Goal: Task Accomplishment & Management: Complete application form

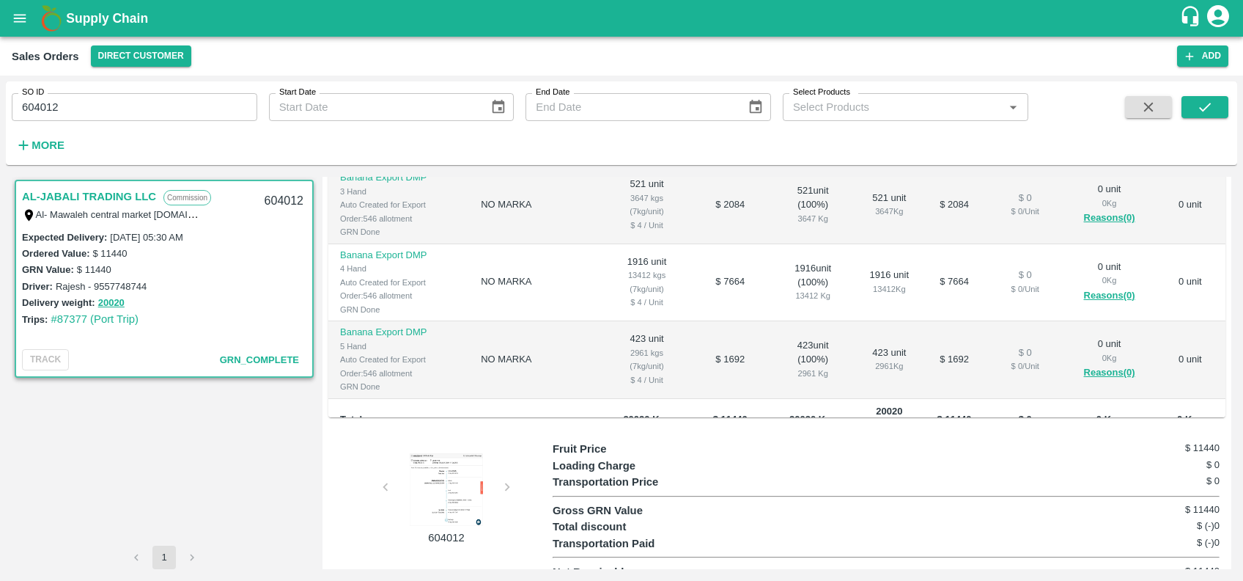
scroll to position [23, 0]
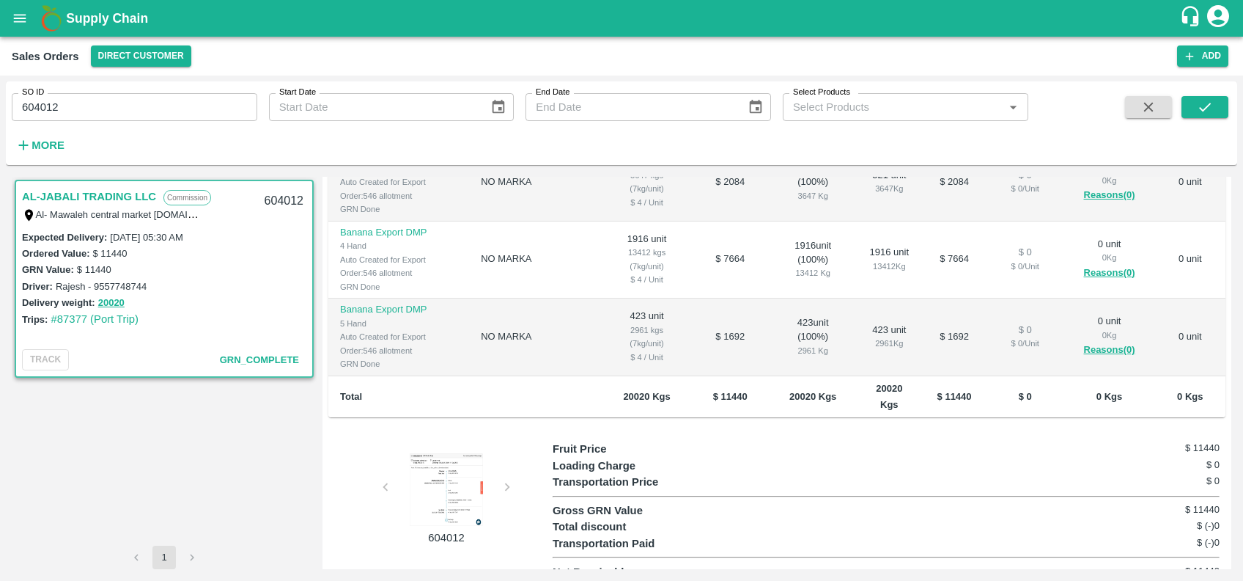
click at [504, 473] on div "604012" at bounding box center [440, 493] width 224 height 105
click at [447, 471] on div at bounding box center [446, 488] width 110 height 73
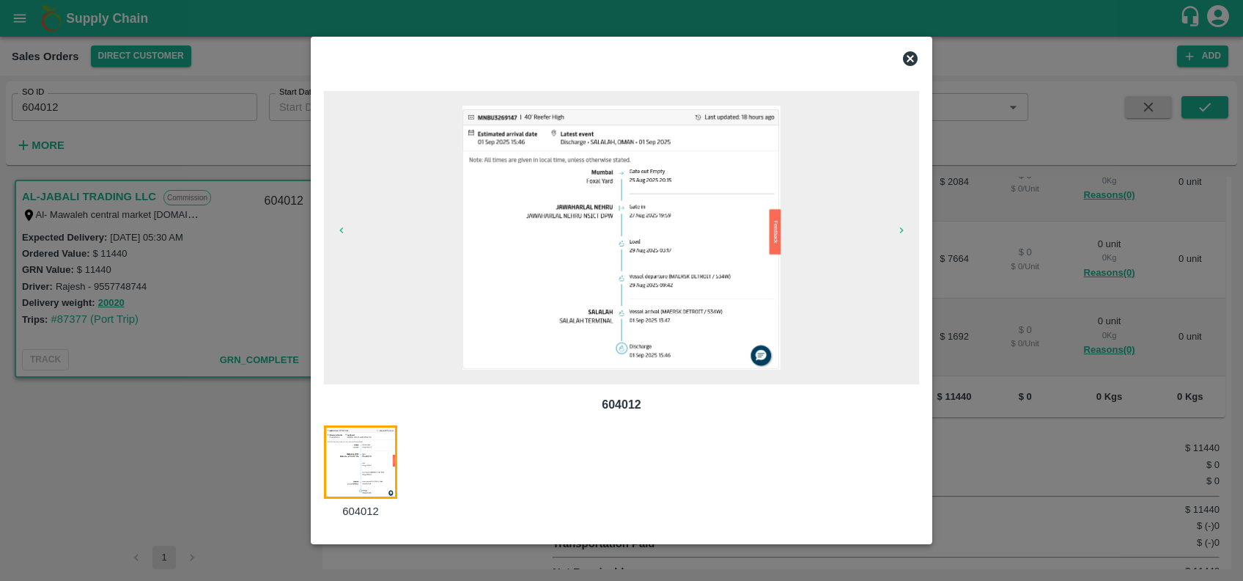
click at [908, 59] on icon at bounding box center [910, 58] width 15 height 15
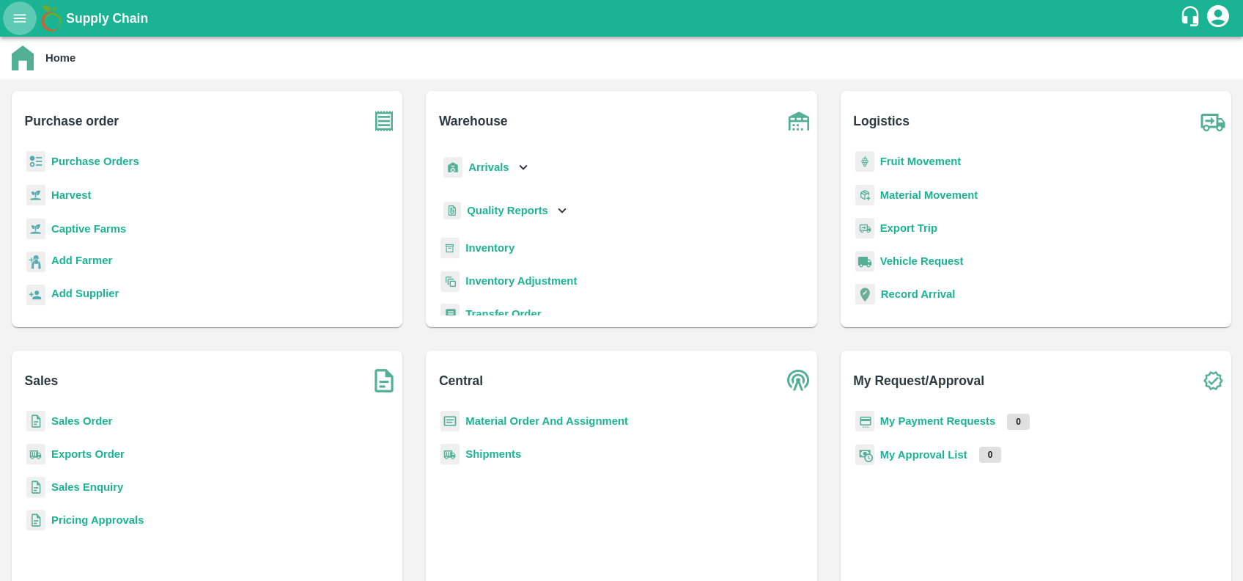
click at [18, 18] on icon "open drawer" at bounding box center [20, 18] width 12 height 8
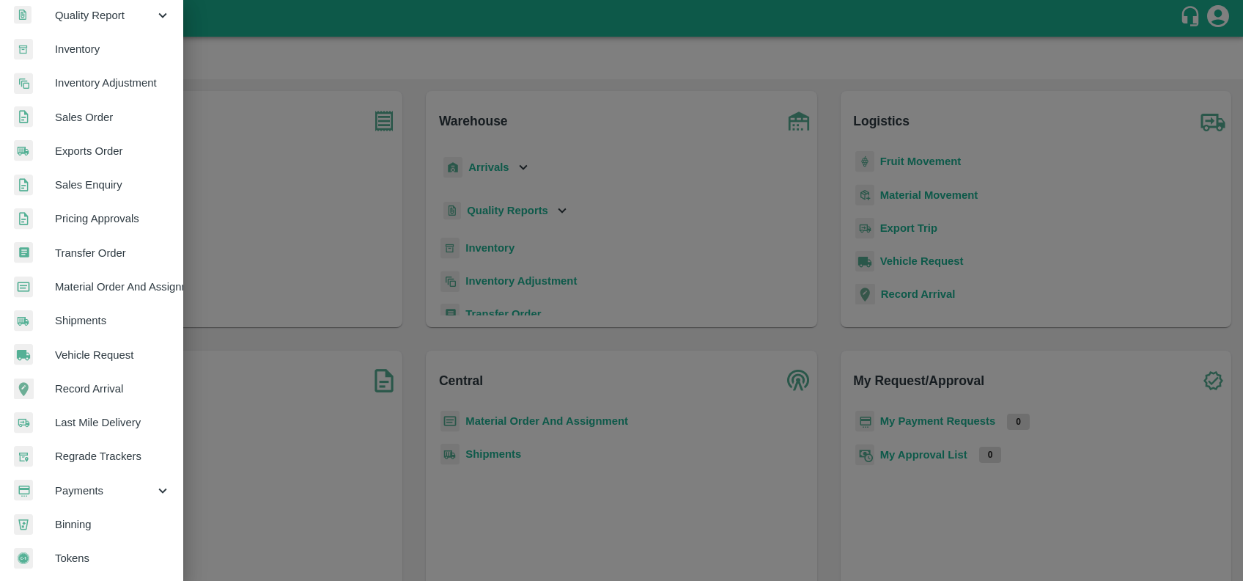
scroll to position [254, 1]
click at [102, 490] on span "Payments" at bounding box center [104, 490] width 100 height 16
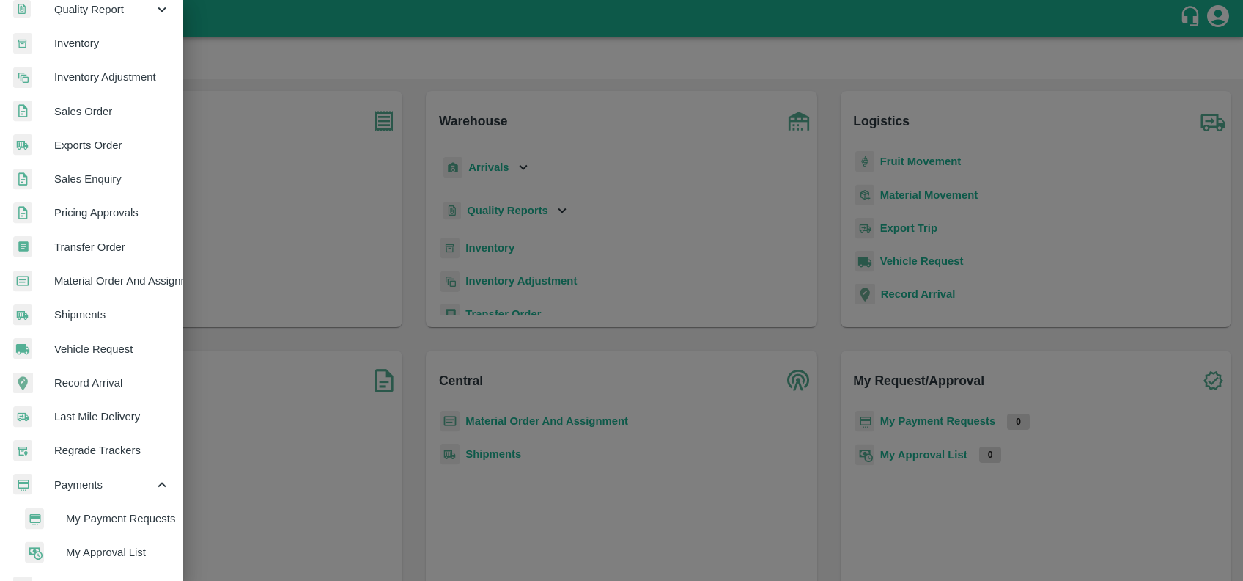
click at [111, 511] on span "My Payment Requests" at bounding box center [118, 518] width 104 height 16
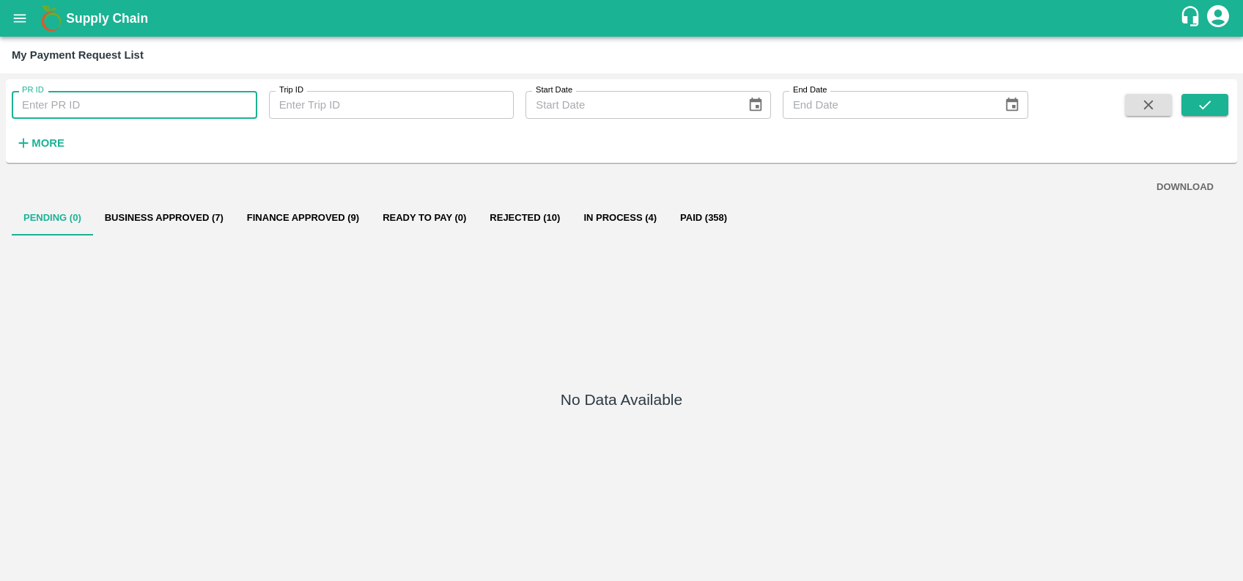
click at [71, 104] on input "PR ID" at bounding box center [135, 105] width 246 height 28
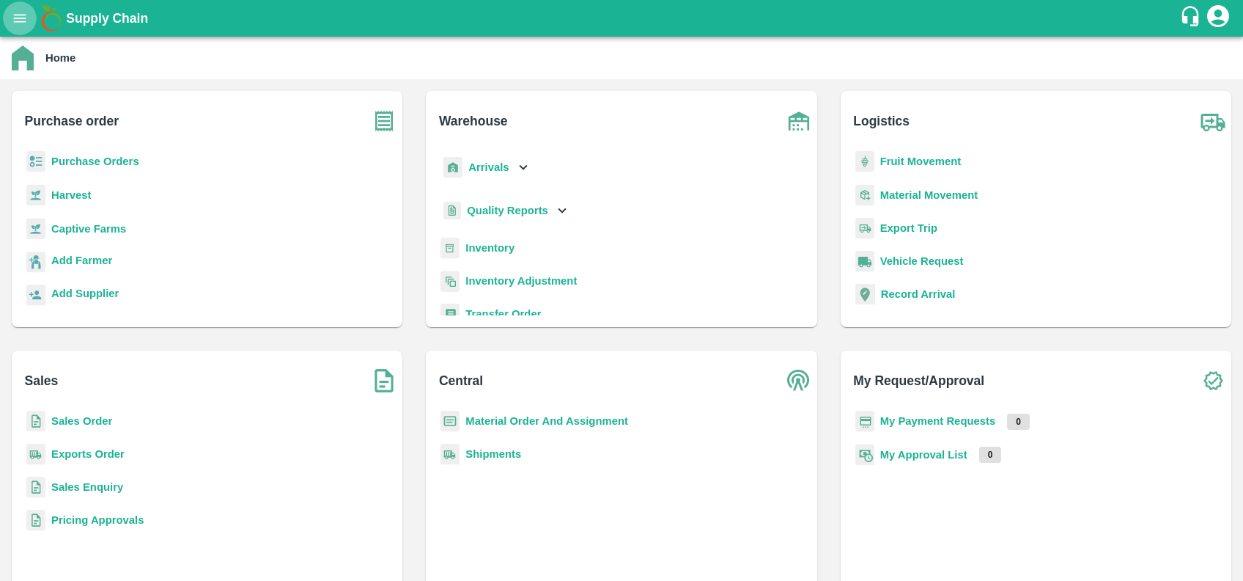
click at [18, 26] on button "open drawer" at bounding box center [20, 18] width 34 height 34
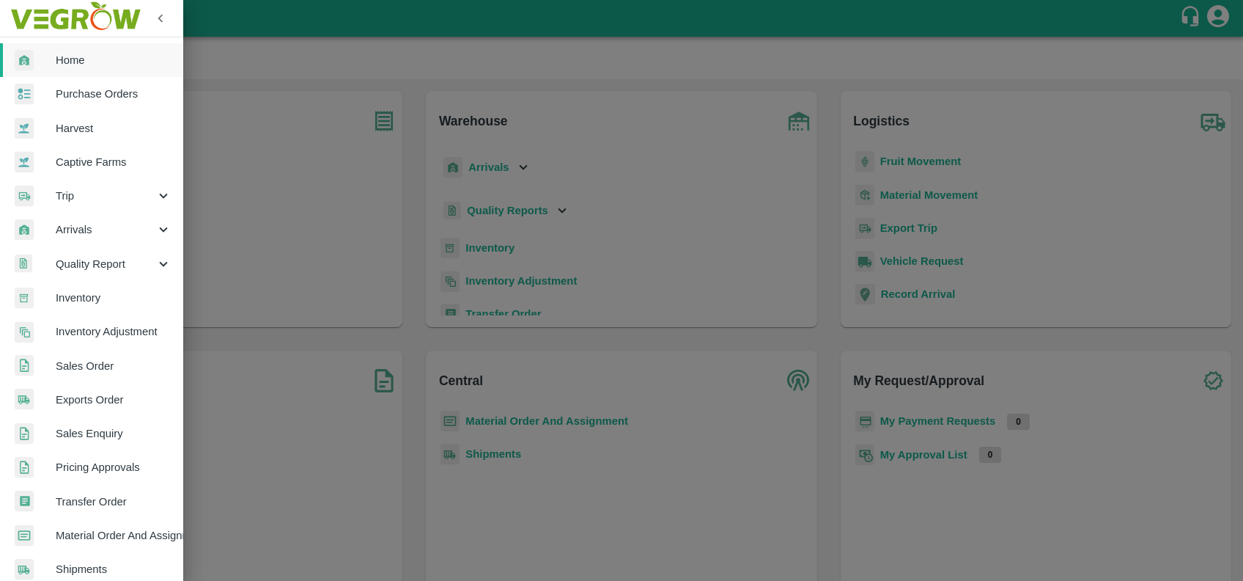
scroll to position [73, 0]
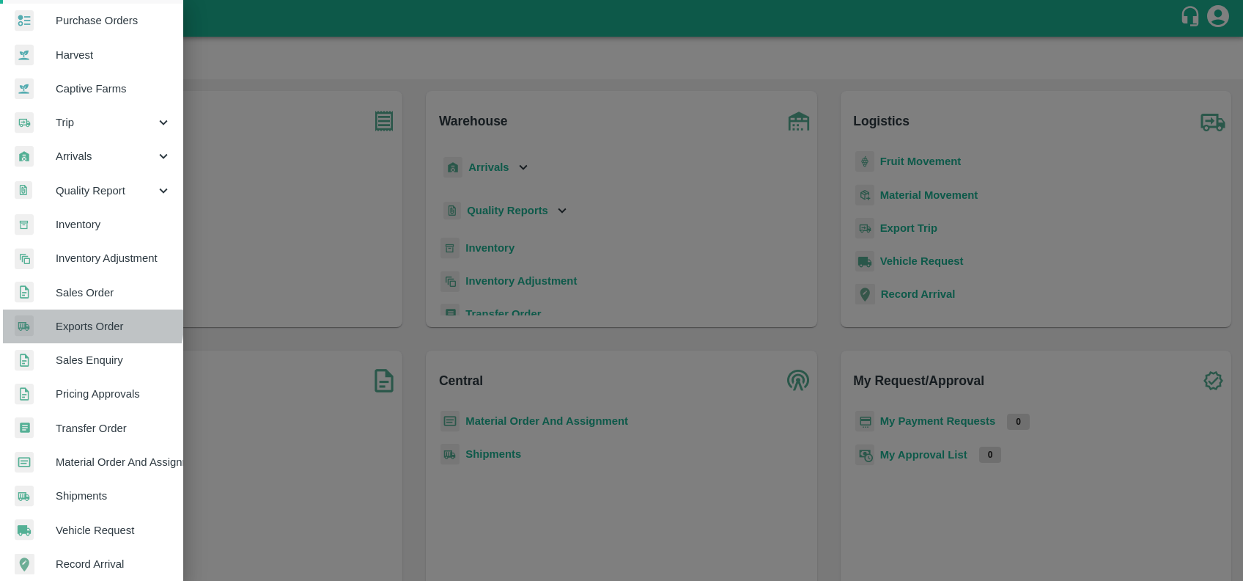
click at [87, 322] on span "Exports Order" at bounding box center [114, 326] width 116 height 16
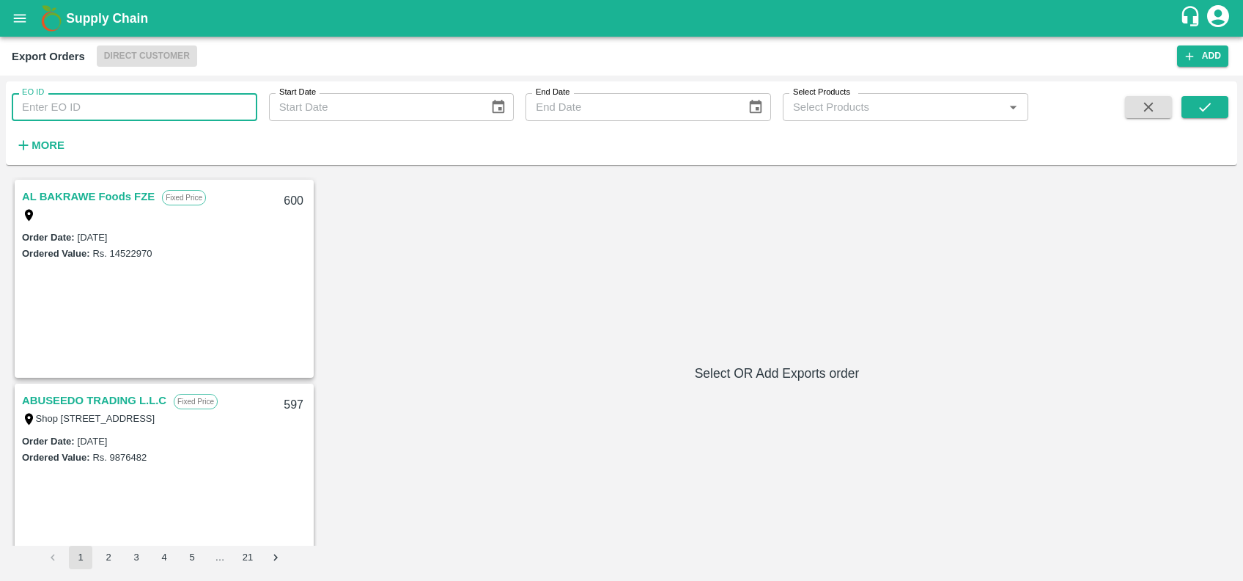
click at [49, 103] on input "EO ID" at bounding box center [135, 107] width 246 height 28
paste input "442"
type input "442"
click at [1206, 103] on icon "submit" at bounding box center [1205, 107] width 16 height 16
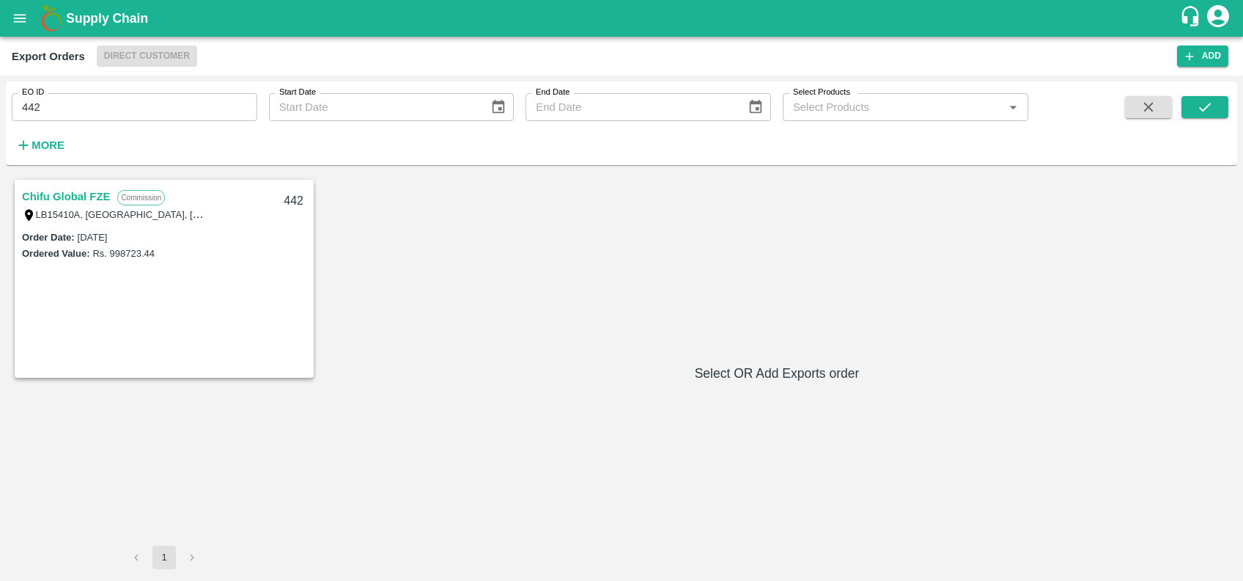
click at [52, 196] on link "Chifu Global FZE" at bounding box center [66, 196] width 88 height 19
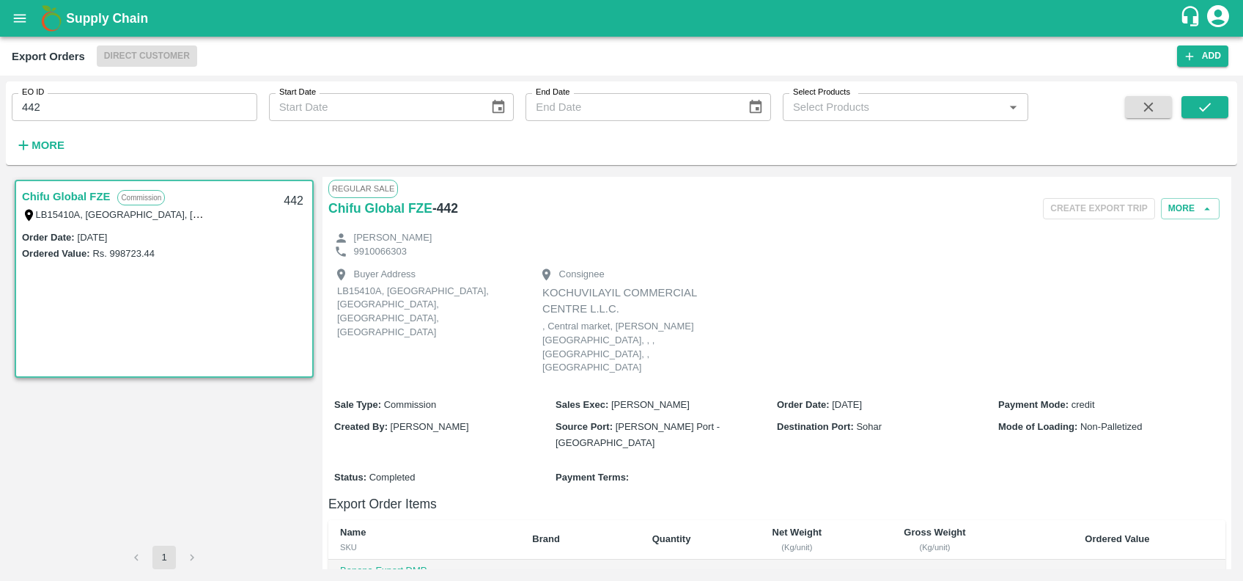
scroll to position [295, 0]
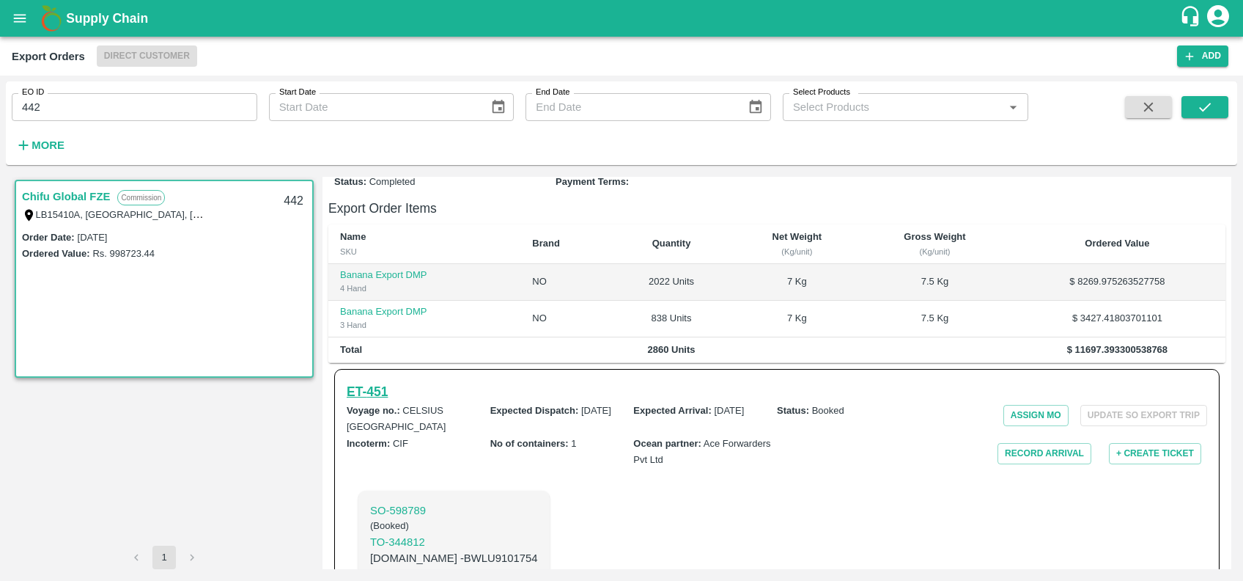
click at [355, 381] on h6 "ET- 451" at bounding box center [367, 391] width 41 height 21
click at [59, 136] on h6 "More" at bounding box center [48, 145] width 33 height 19
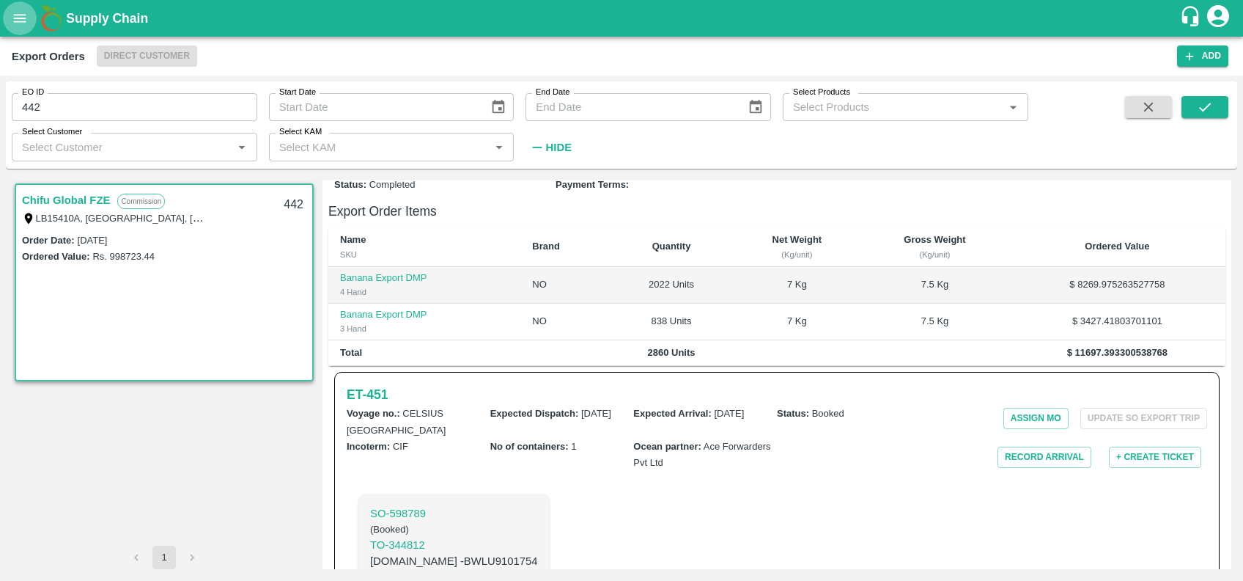
click at [19, 10] on icon "open drawer" at bounding box center [20, 18] width 16 height 16
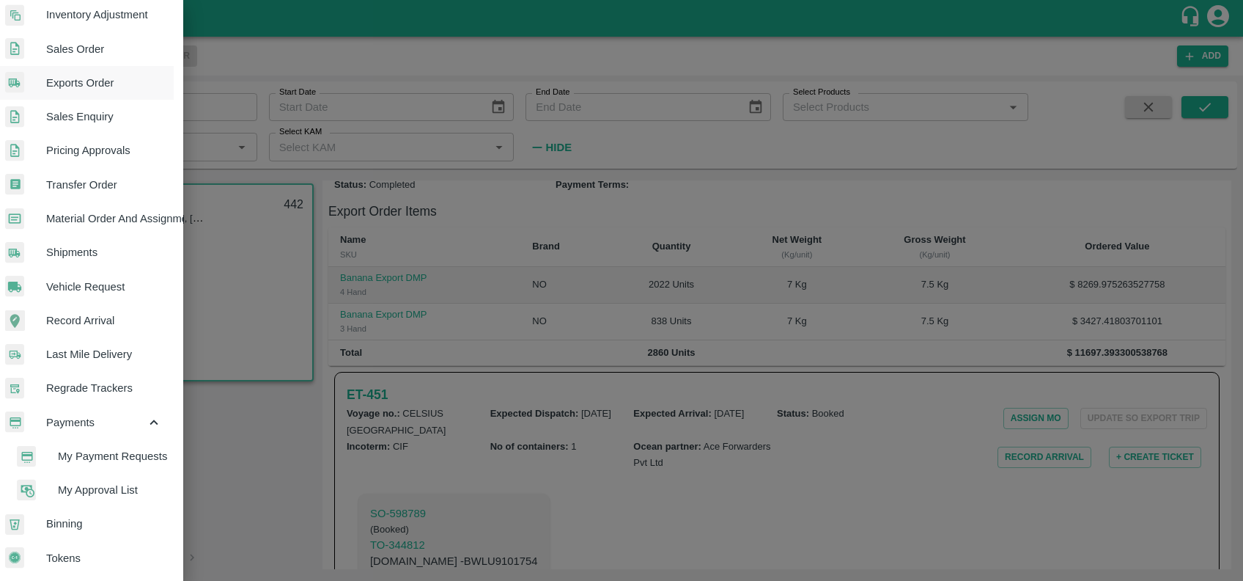
scroll to position [323, 11]
click at [98, 448] on span "My Payment Requests" at bounding box center [108, 456] width 104 height 16
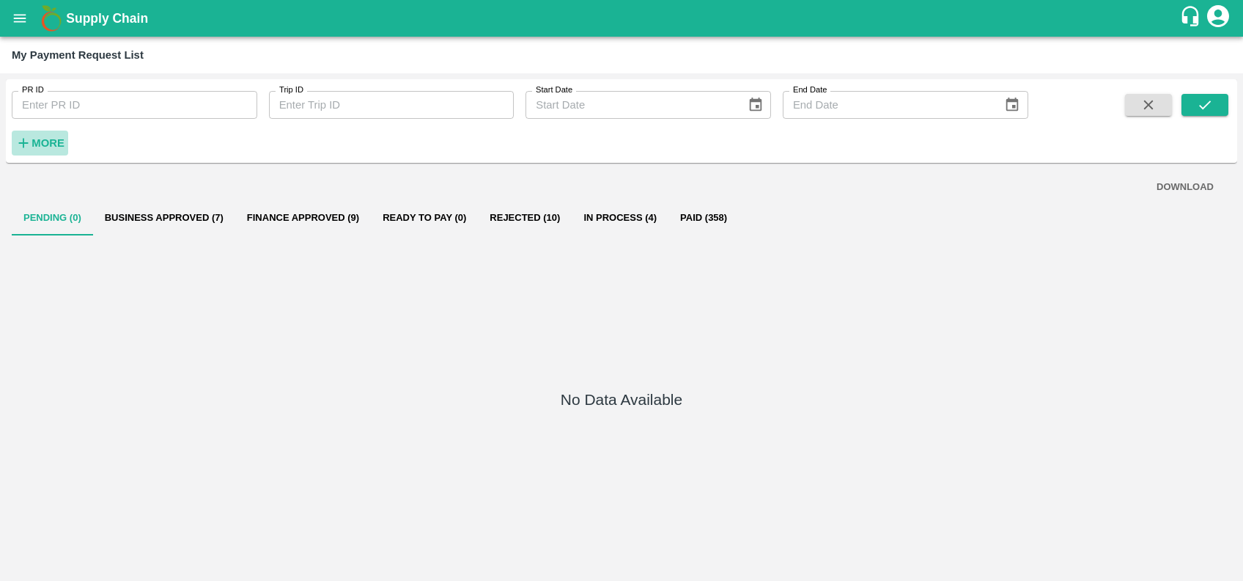
click at [32, 143] on strong "More" at bounding box center [48, 143] width 33 height 12
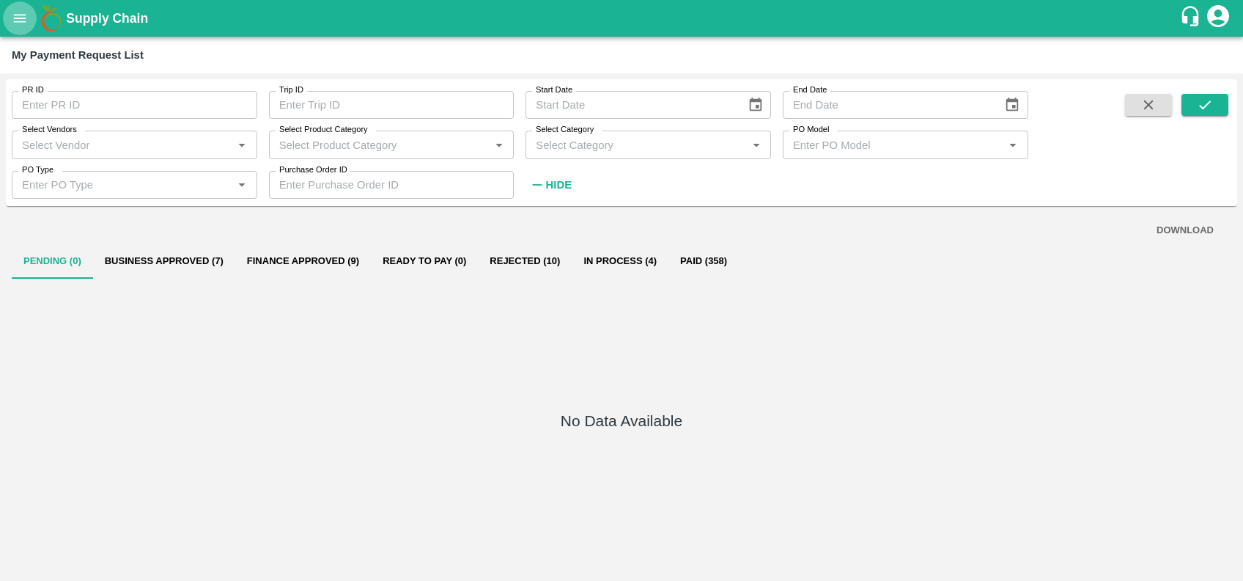
click at [25, 16] on icon "open drawer" at bounding box center [20, 18] width 16 height 16
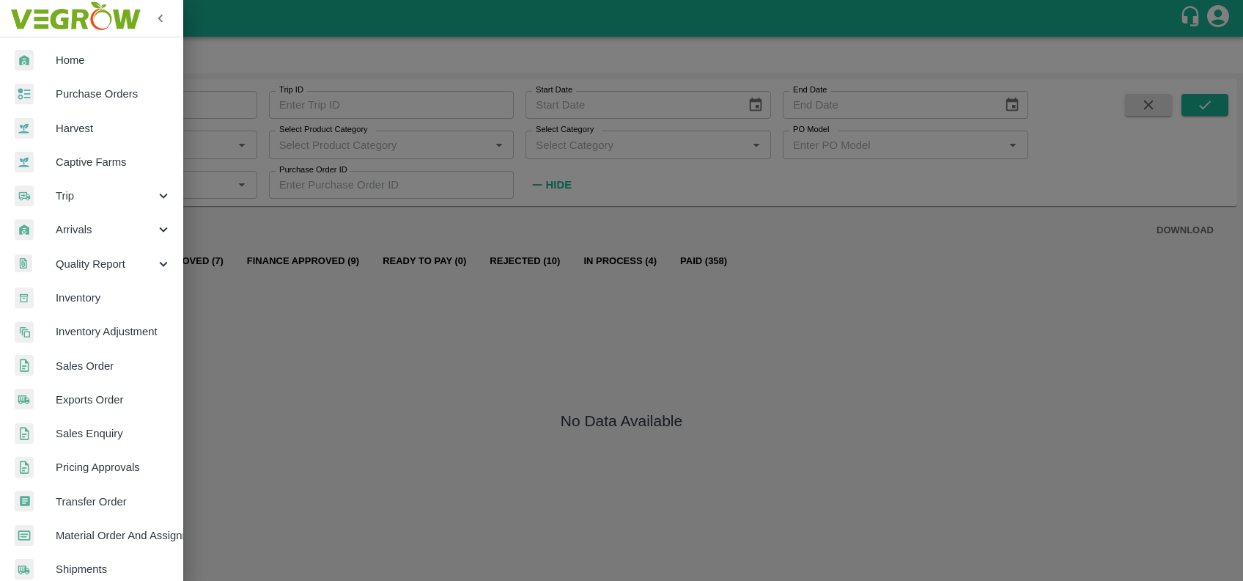
scroll to position [42, 0]
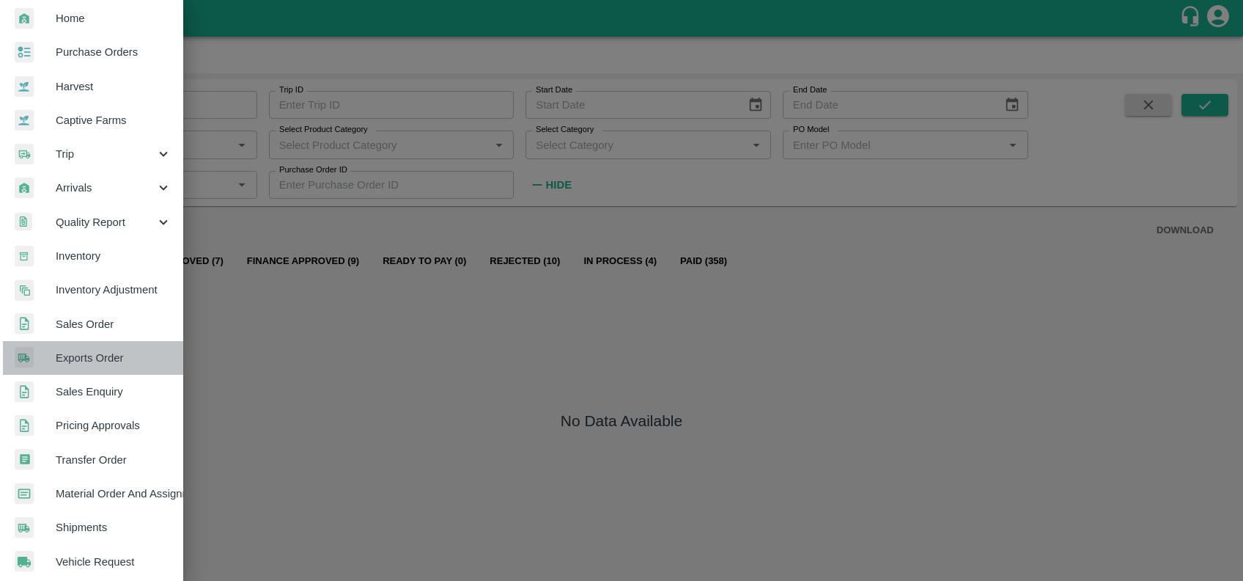
click at [93, 350] on span "Exports Order" at bounding box center [114, 358] width 116 height 16
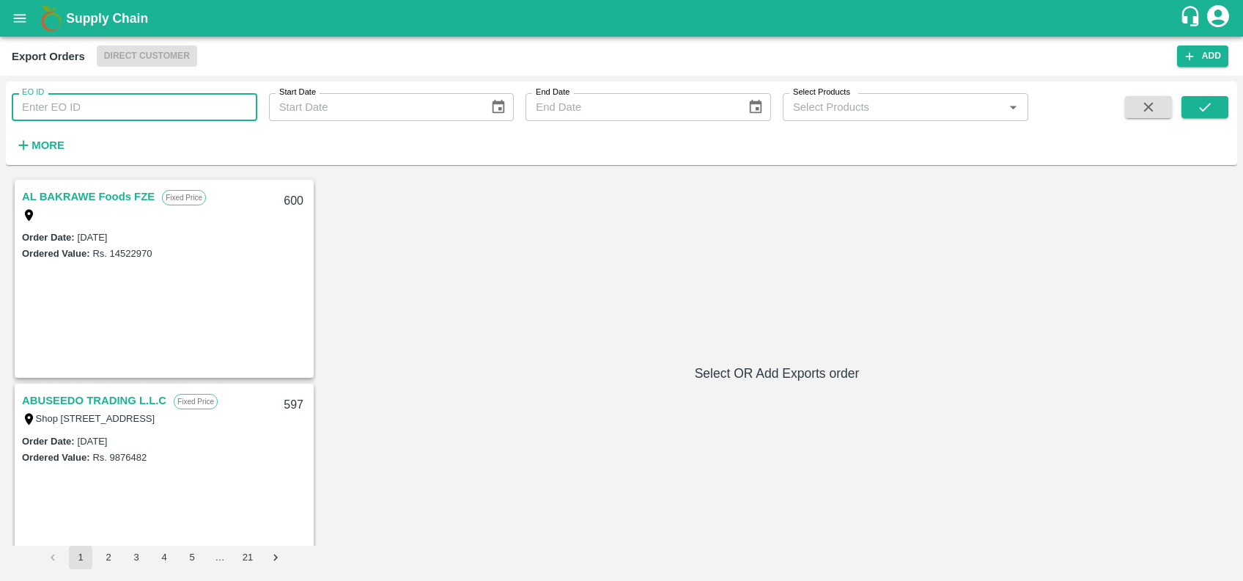
click at [52, 101] on input "EO ID" at bounding box center [135, 107] width 246 height 28
click at [1193, 111] on button "submit" at bounding box center [1205, 107] width 47 height 22
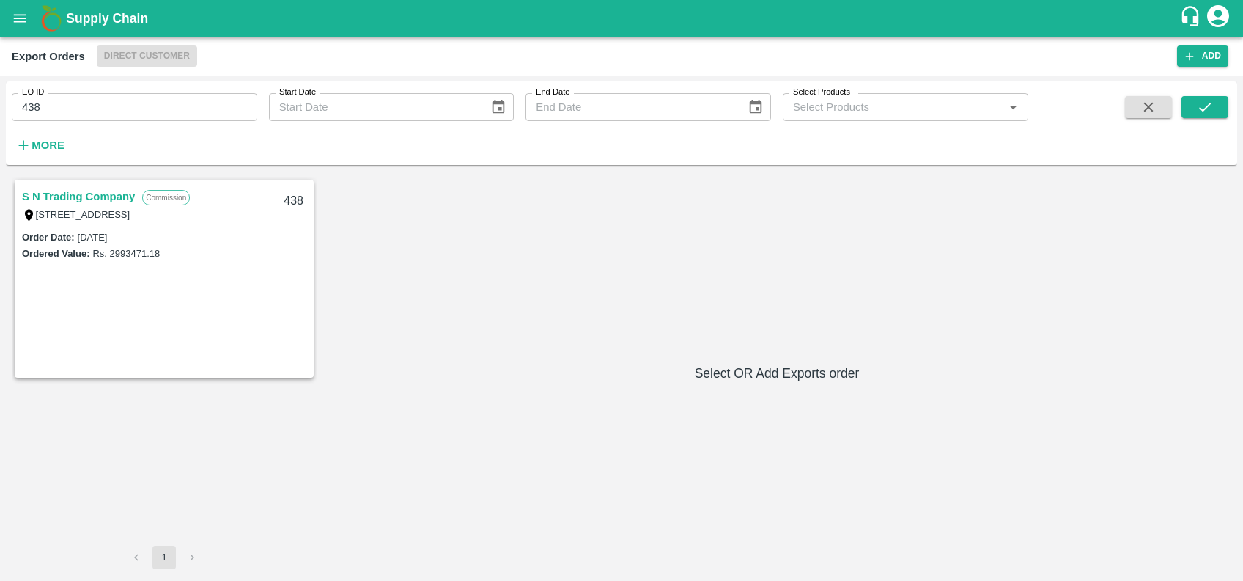
click at [69, 195] on link "S N Trading Company" at bounding box center [78, 196] width 113 height 19
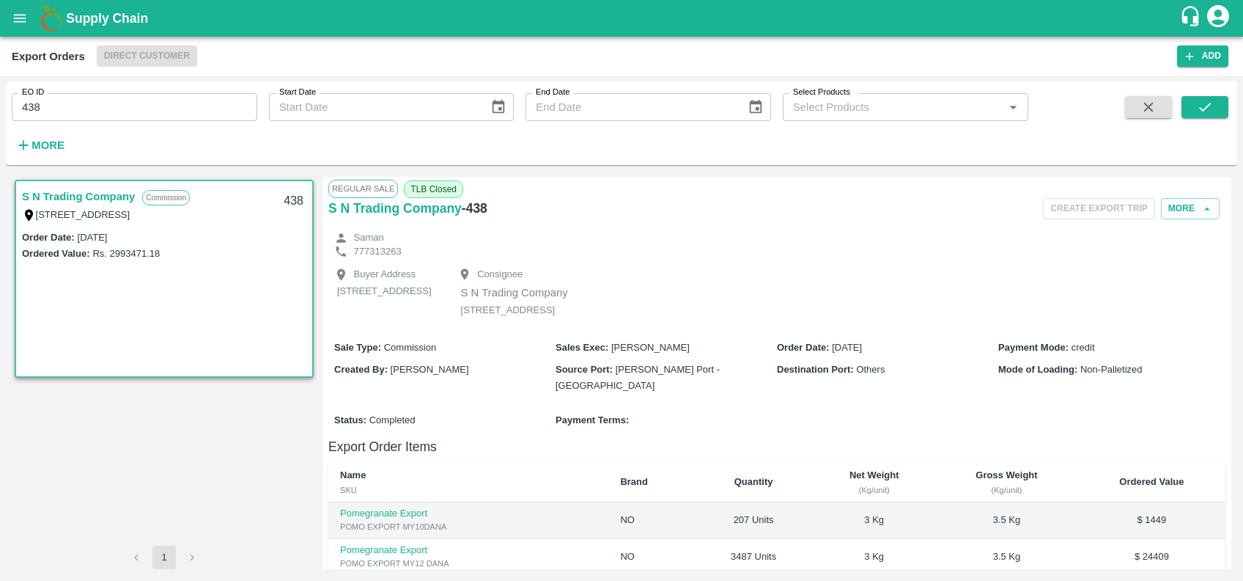
scroll to position [316, 0]
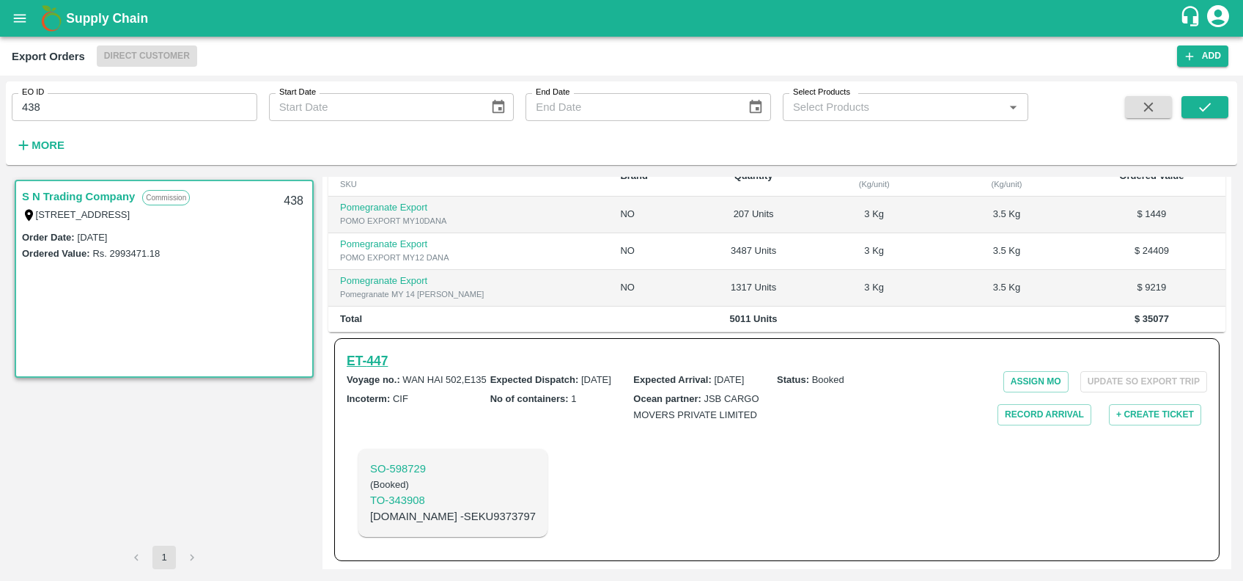
click at [382, 363] on h6 "ET- 447" at bounding box center [367, 360] width 41 height 21
click at [64, 108] on input "438" at bounding box center [135, 107] width 246 height 28
paste input "text"
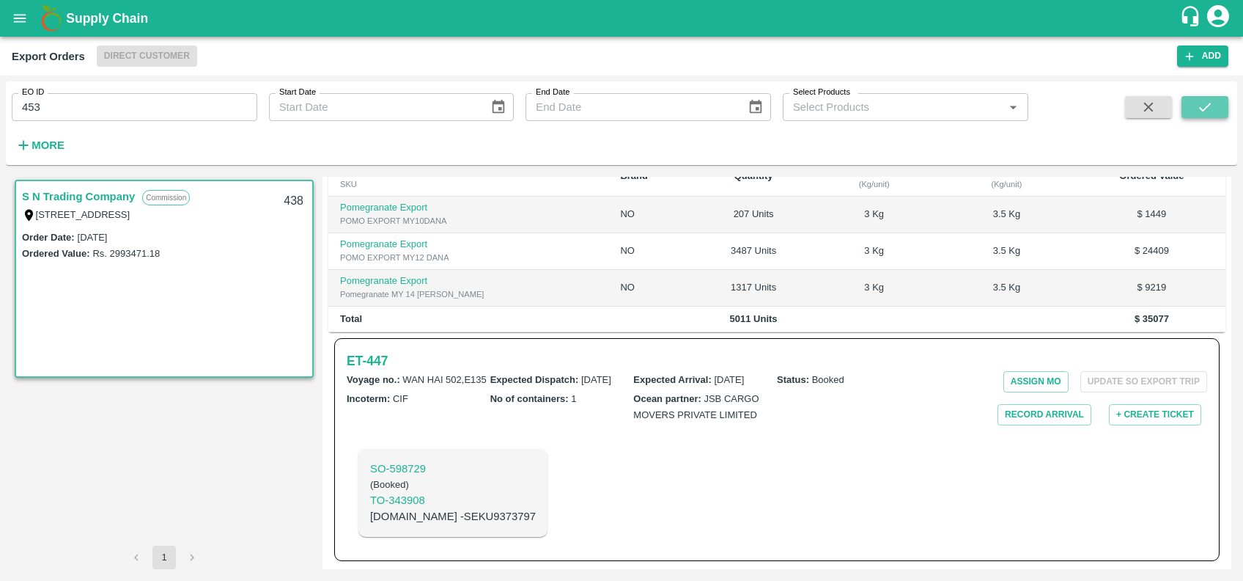
click at [1182, 100] on button "submit" at bounding box center [1205, 107] width 47 height 22
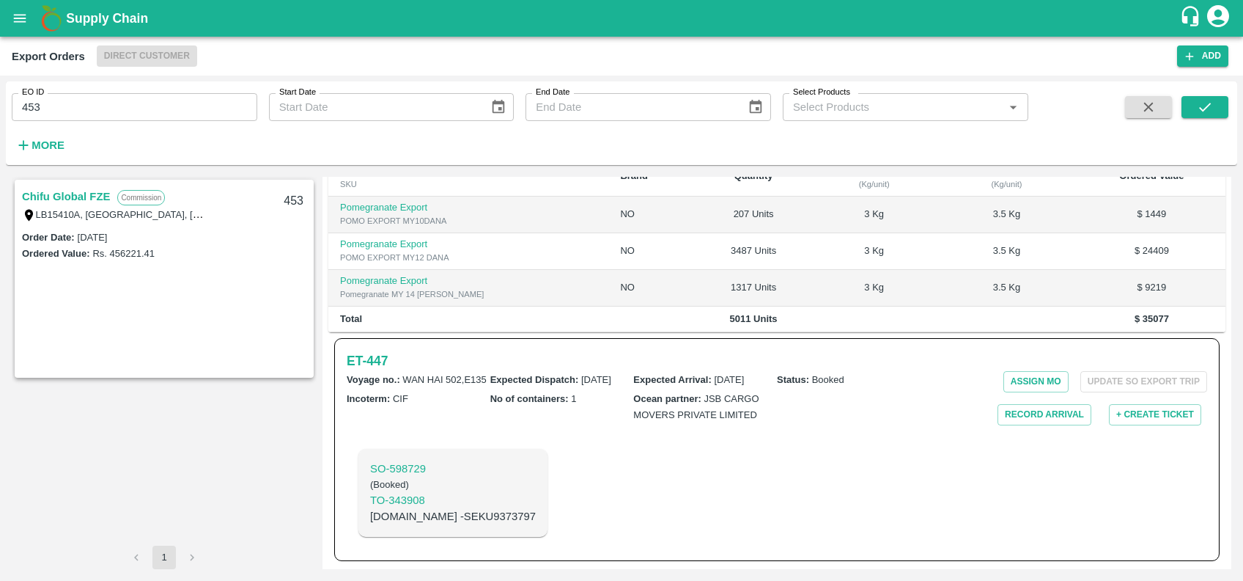
click at [53, 199] on link "Chifu Global FZE" at bounding box center [66, 196] width 88 height 19
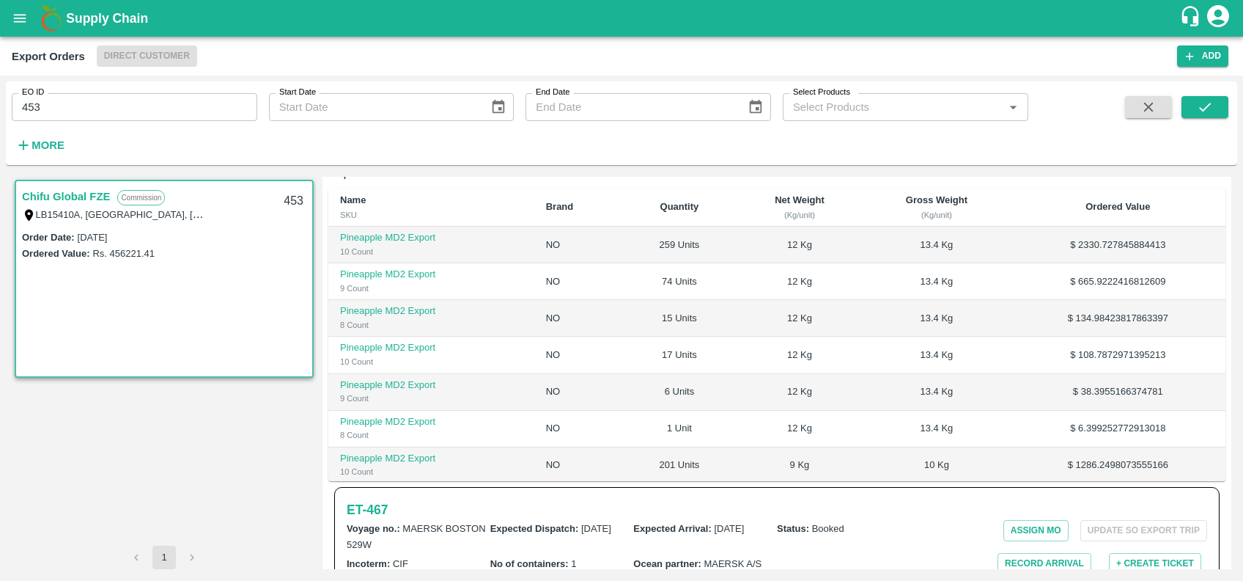
scroll to position [65, 0]
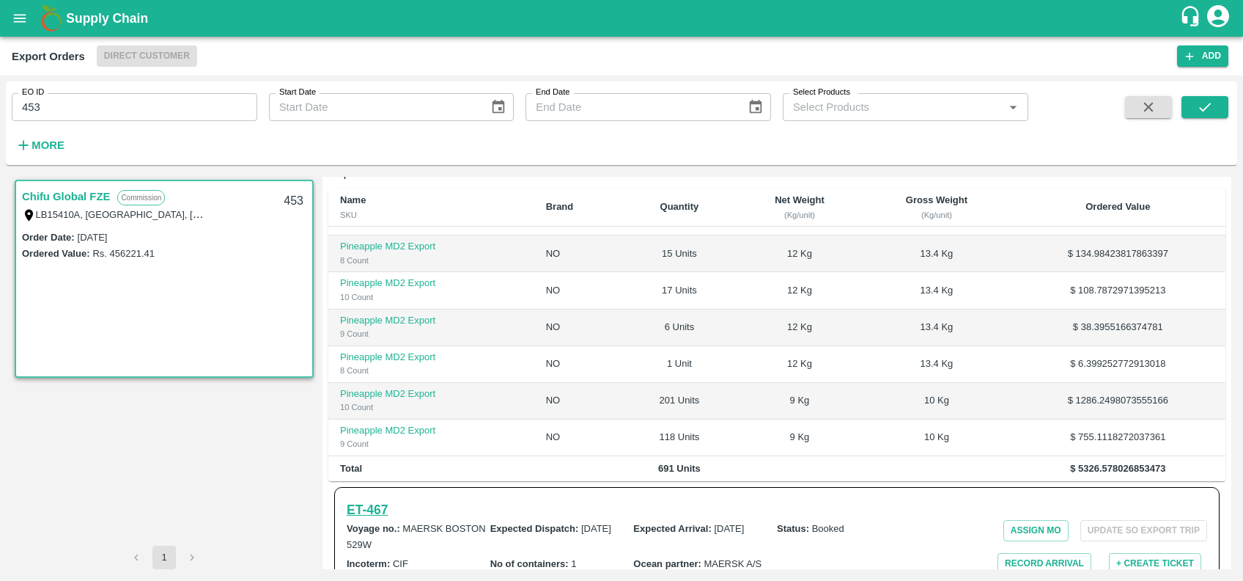
click at [373, 499] on h6 "ET- 467" at bounding box center [367, 509] width 41 height 21
click at [178, 99] on input "453" at bounding box center [135, 107] width 246 height 28
paste input "text"
type input "500"
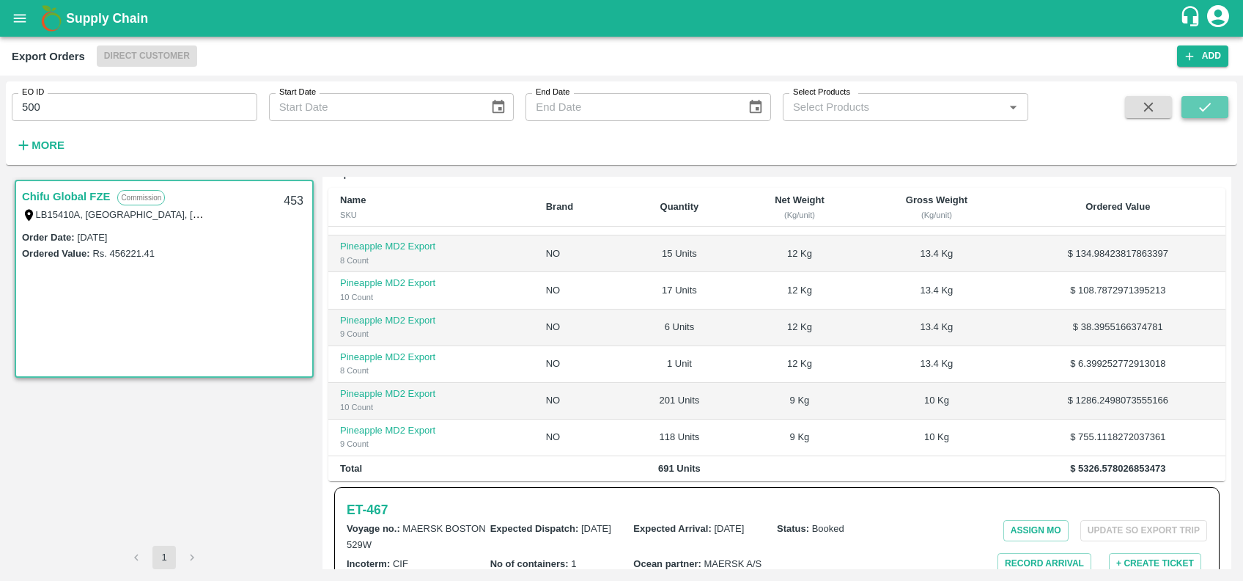
click at [1191, 100] on button "submit" at bounding box center [1205, 107] width 47 height 22
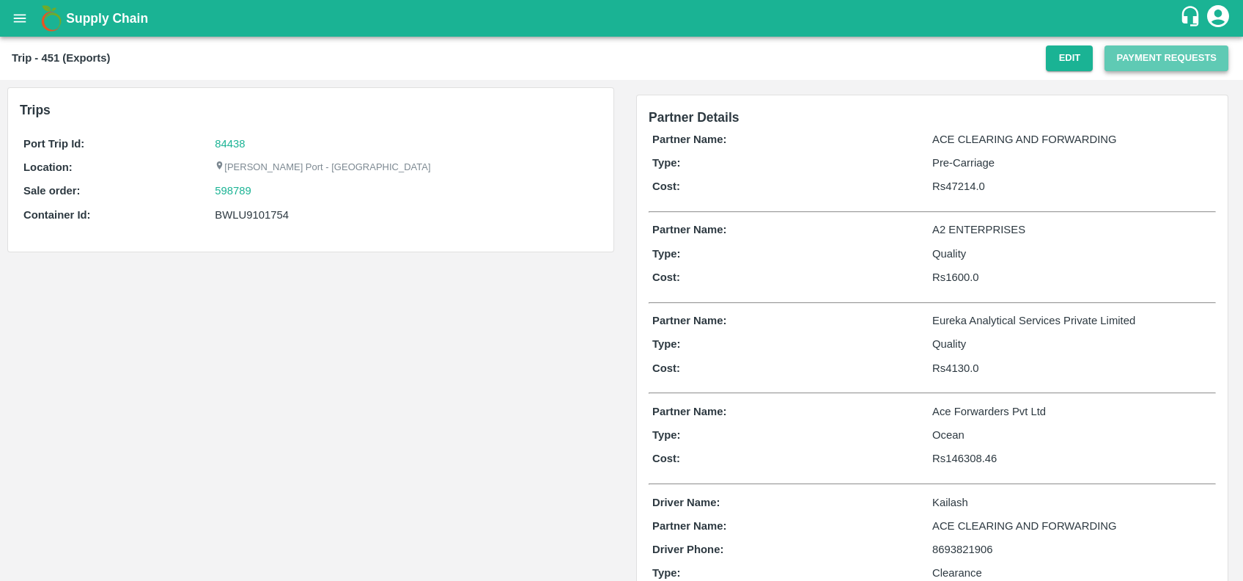
click at [1116, 54] on button "Payment Requests" at bounding box center [1167, 58] width 124 height 26
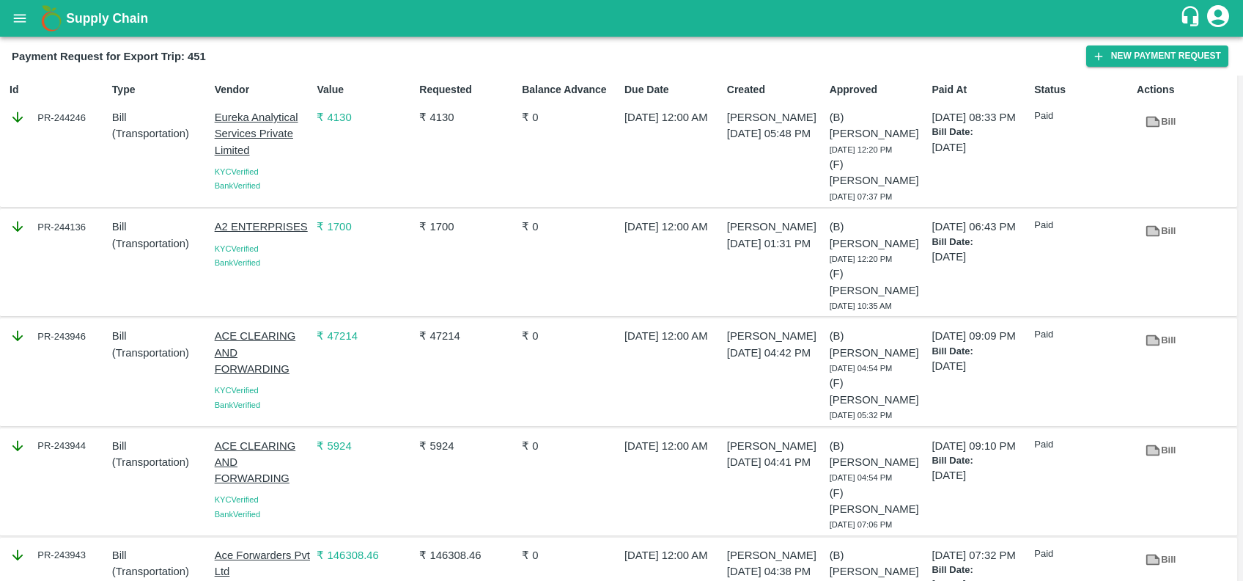
scroll to position [10, 0]
click at [1160, 221] on link "Bill" at bounding box center [1160, 231] width 47 height 26
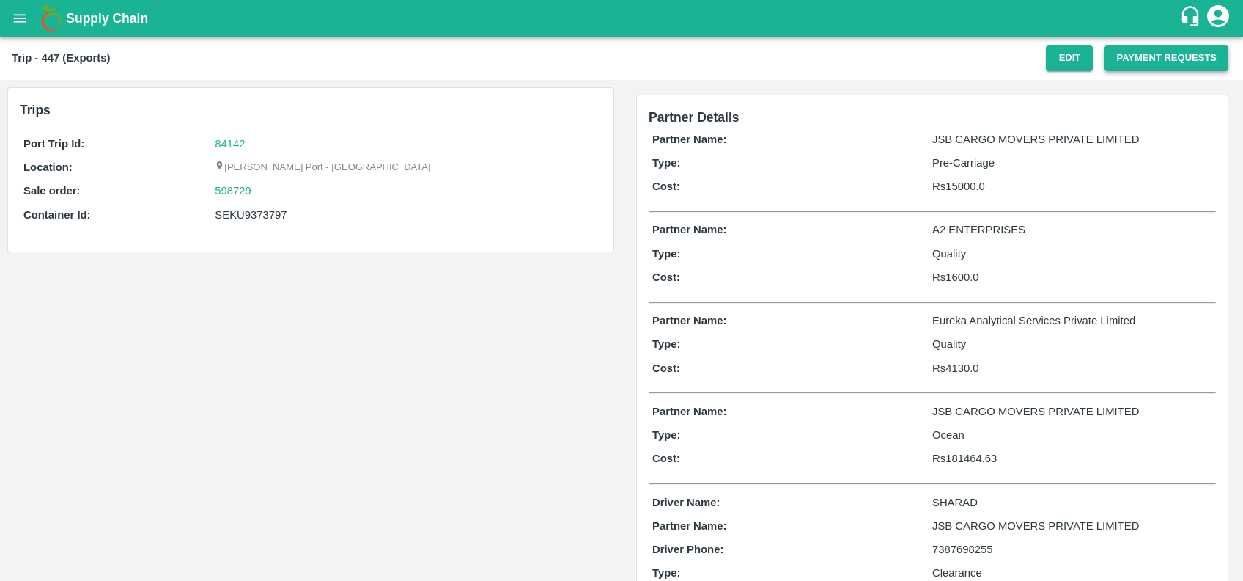
click at [1136, 65] on button "Payment Requests" at bounding box center [1167, 58] width 124 height 26
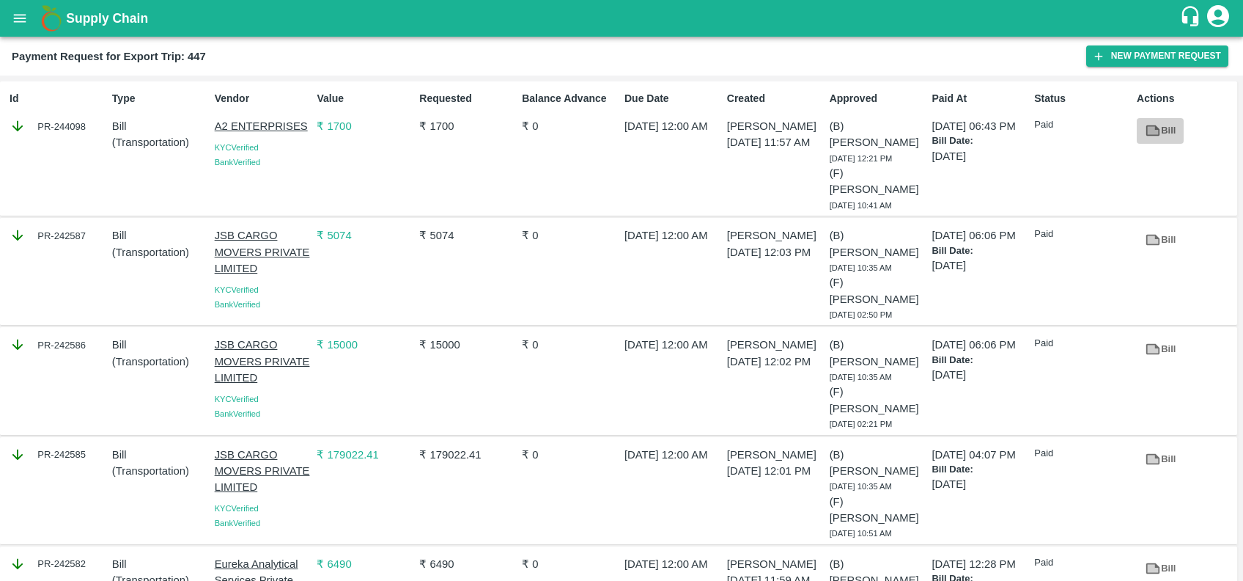
click at [1158, 127] on link "Bill" at bounding box center [1160, 131] width 47 height 26
copy div "PR-244098"
drag, startPoint x: 34, startPoint y: 129, endPoint x: 88, endPoint y: 129, distance: 53.5
click at [88, 129] on div "PR-244098" at bounding box center [58, 126] width 97 height 16
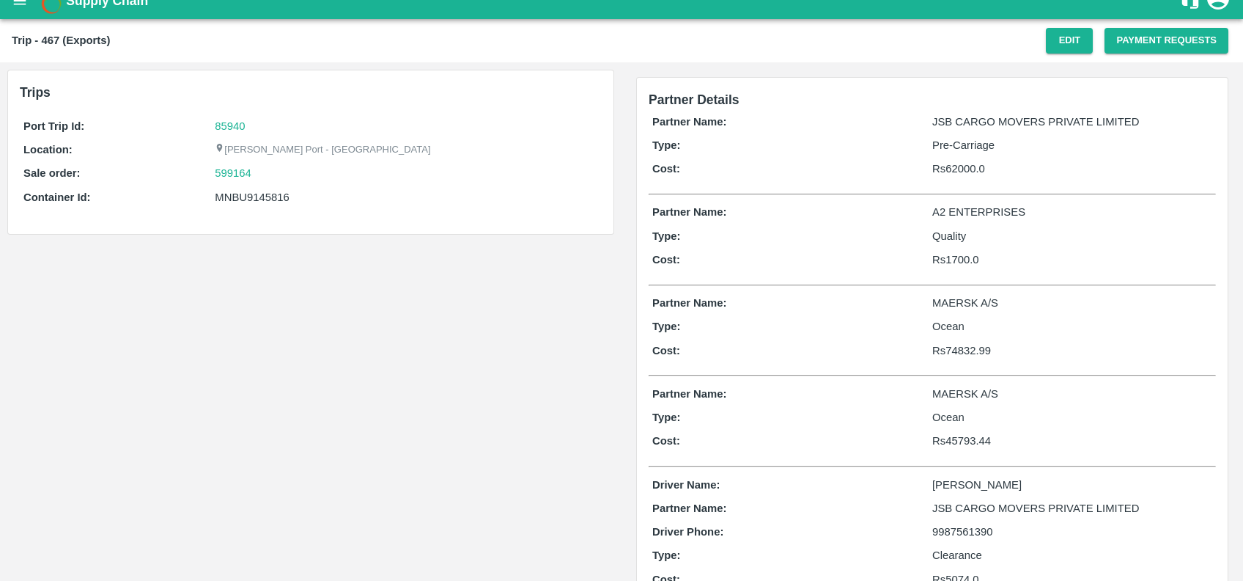
scroll to position [11, 0]
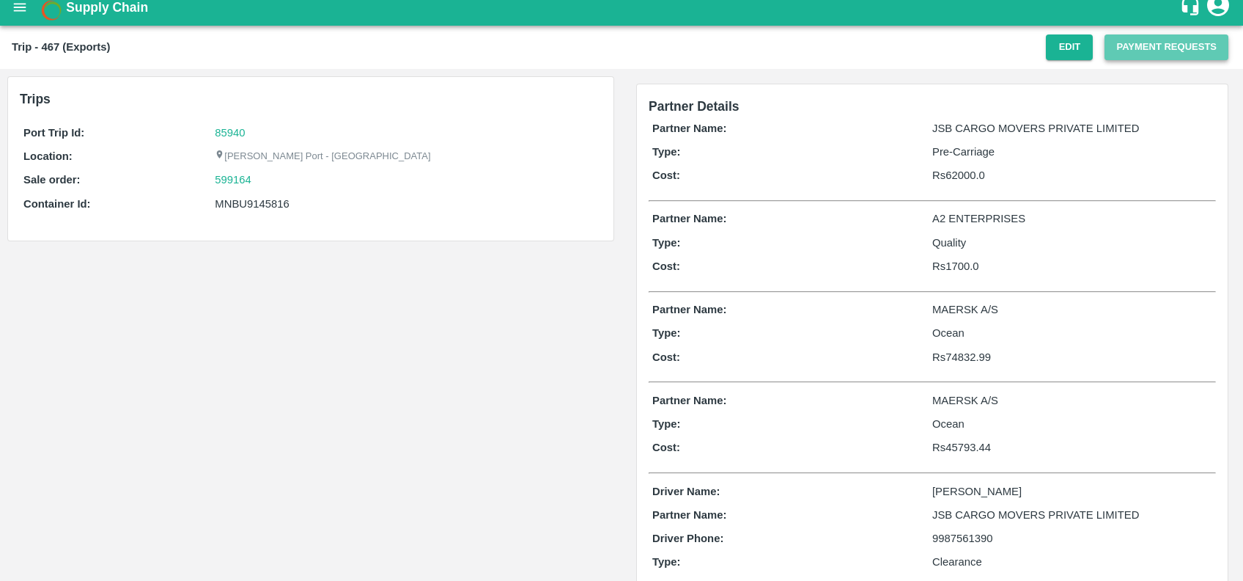
click at [1141, 37] on button "Payment Requests" at bounding box center [1167, 47] width 124 height 26
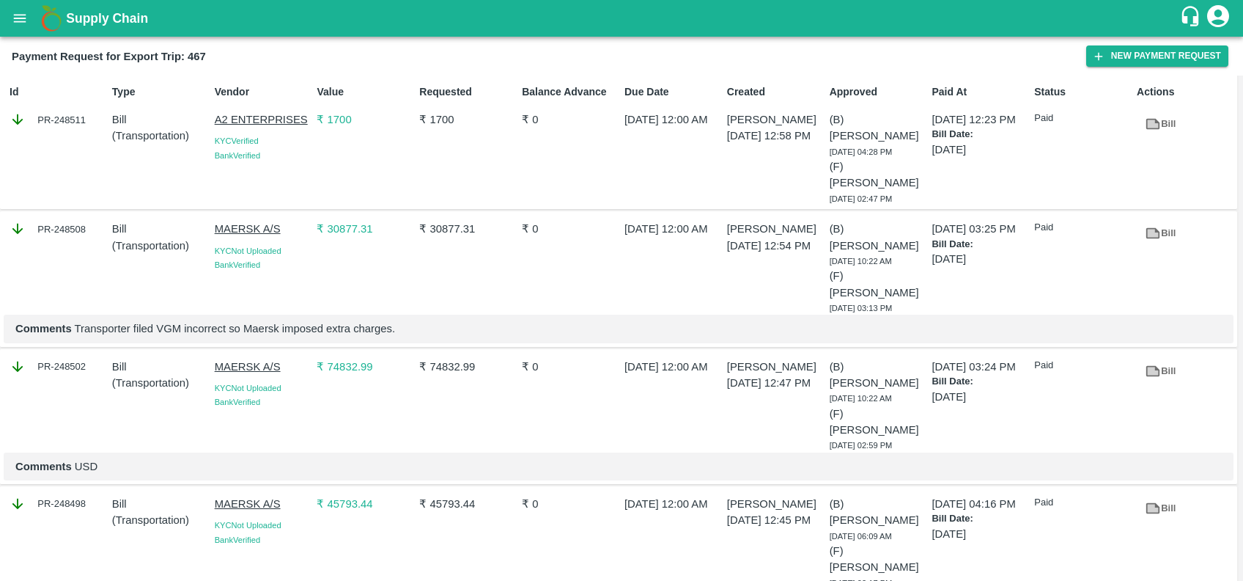
scroll to position [7, 0]
copy div "PR-248511"
drag, startPoint x: 33, startPoint y: 118, endPoint x: 90, endPoint y: 129, distance: 58.2
click at [90, 129] on div "Id PR-248511" at bounding box center [55, 141] width 103 height 127
click at [1158, 106] on div "Bill" at bounding box center [1156, 121] width 51 height 32
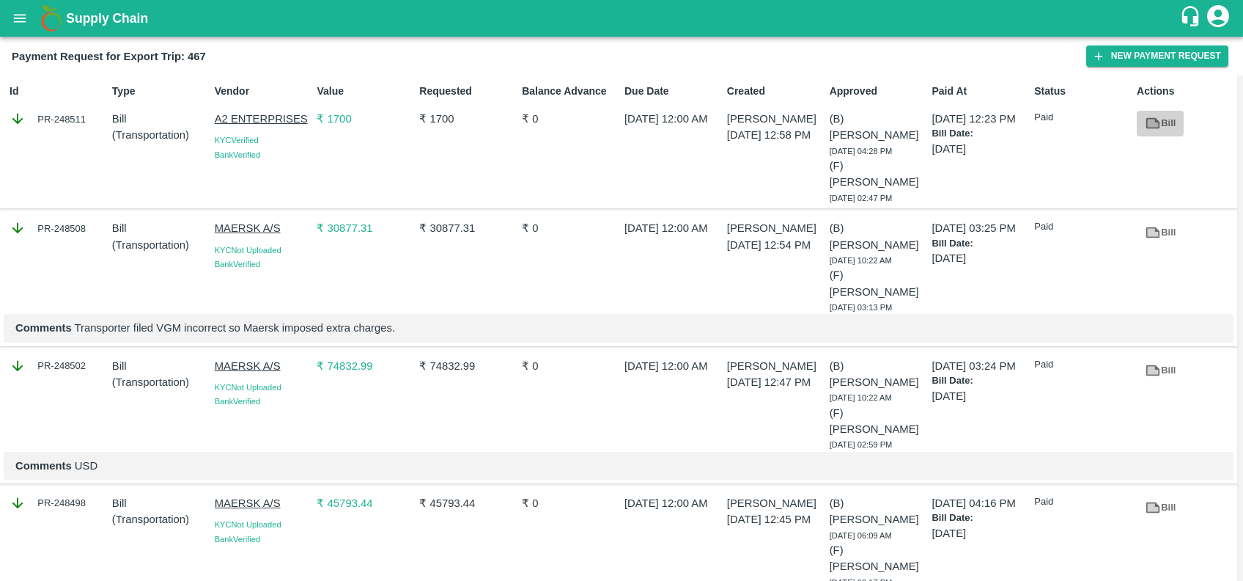
click at [1155, 123] on icon at bounding box center [1153, 123] width 11 height 8
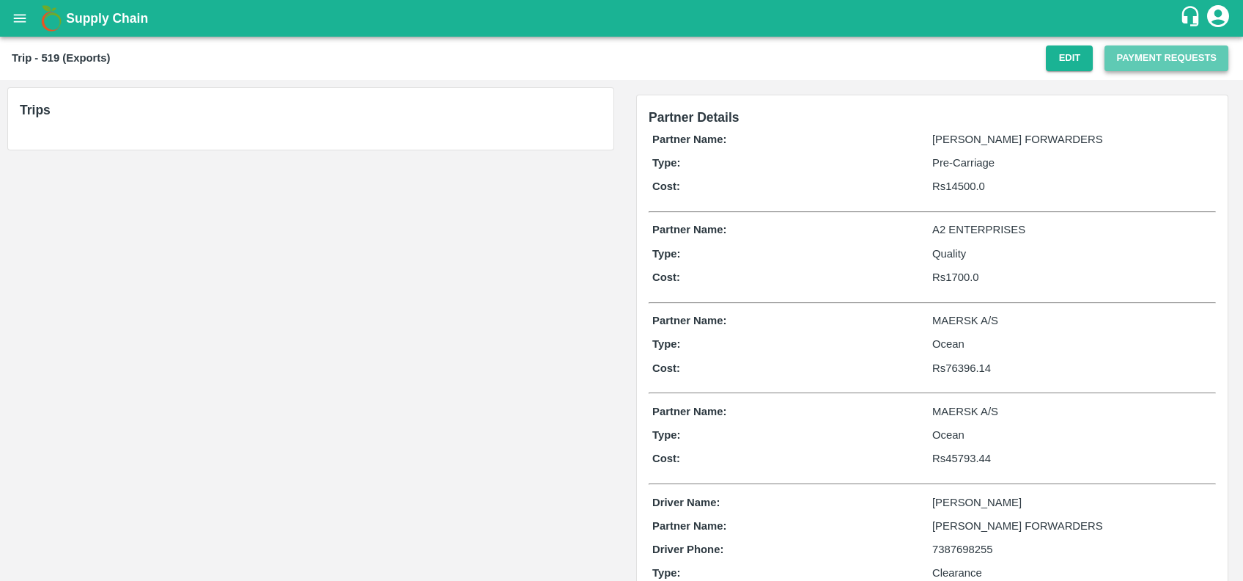
click at [1158, 59] on button "Payment Requests" at bounding box center [1167, 58] width 124 height 26
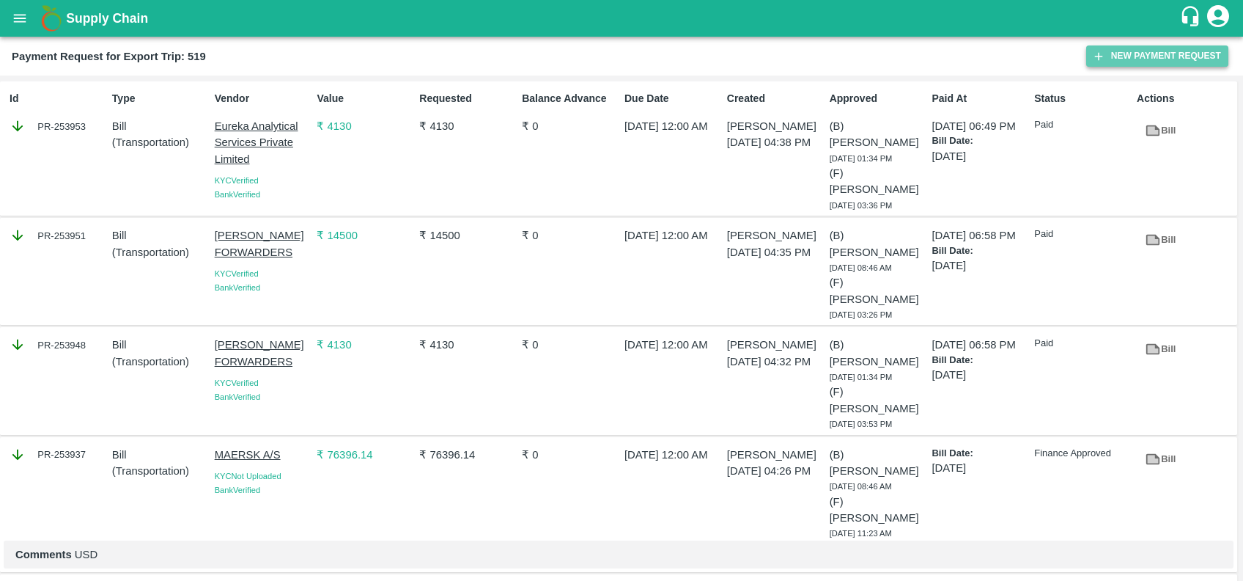
click at [1126, 46] on button "New Payment Request" at bounding box center [1157, 55] width 142 height 21
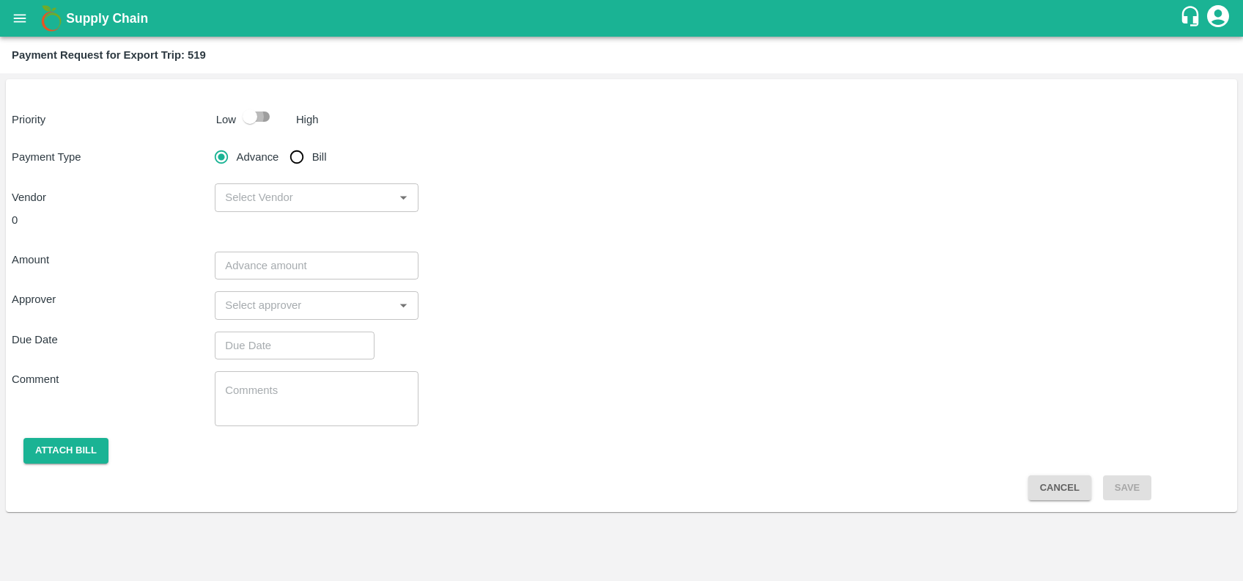
click at [254, 113] on input "checkbox" at bounding box center [250, 117] width 84 height 28
checkbox input "true"
click at [302, 158] on input "Bill" at bounding box center [296, 156] width 29 height 29
radio input "true"
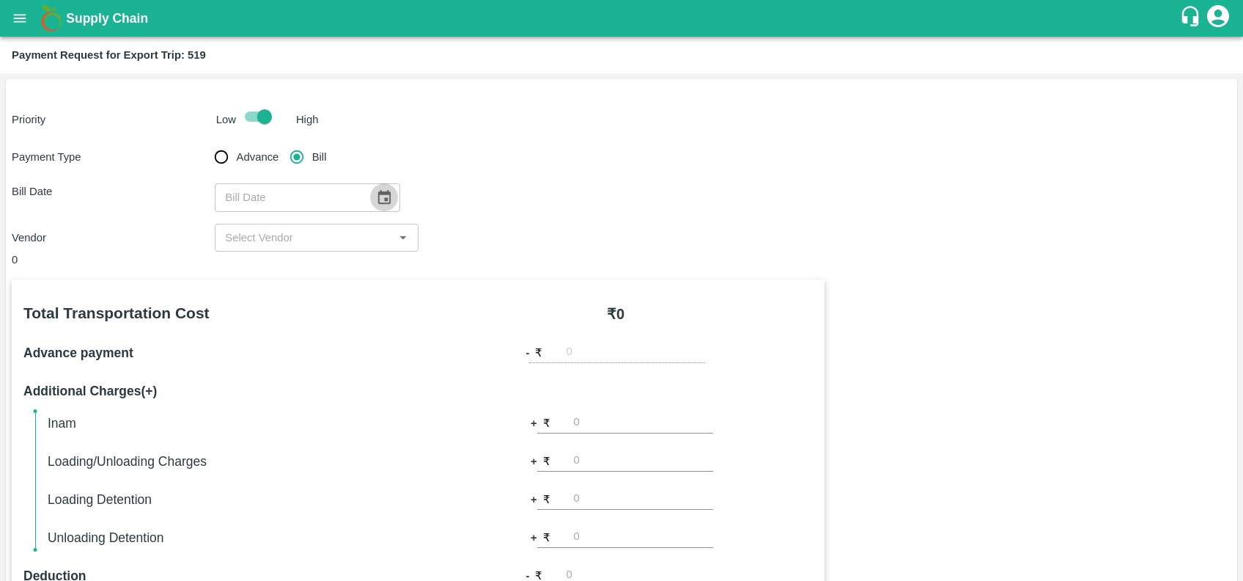
click at [387, 203] on button "Choose date" at bounding box center [384, 197] width 28 height 28
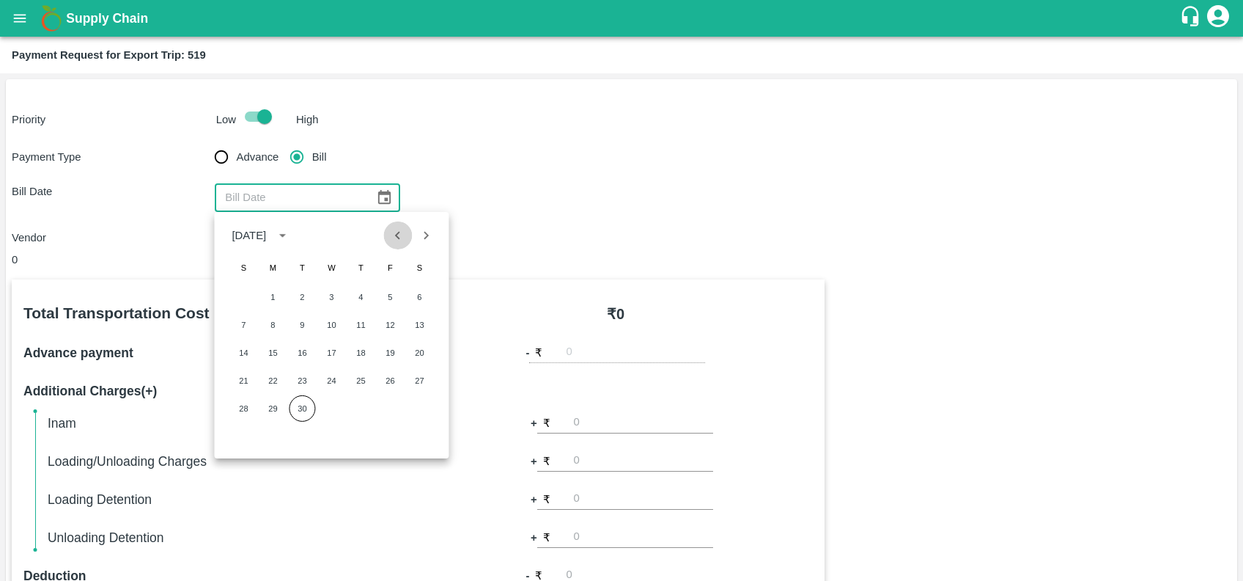
click at [404, 236] on icon "Previous month" at bounding box center [398, 235] width 16 height 16
click at [306, 317] on button "5" at bounding box center [302, 325] width 26 height 26
type input "05/08/2025"
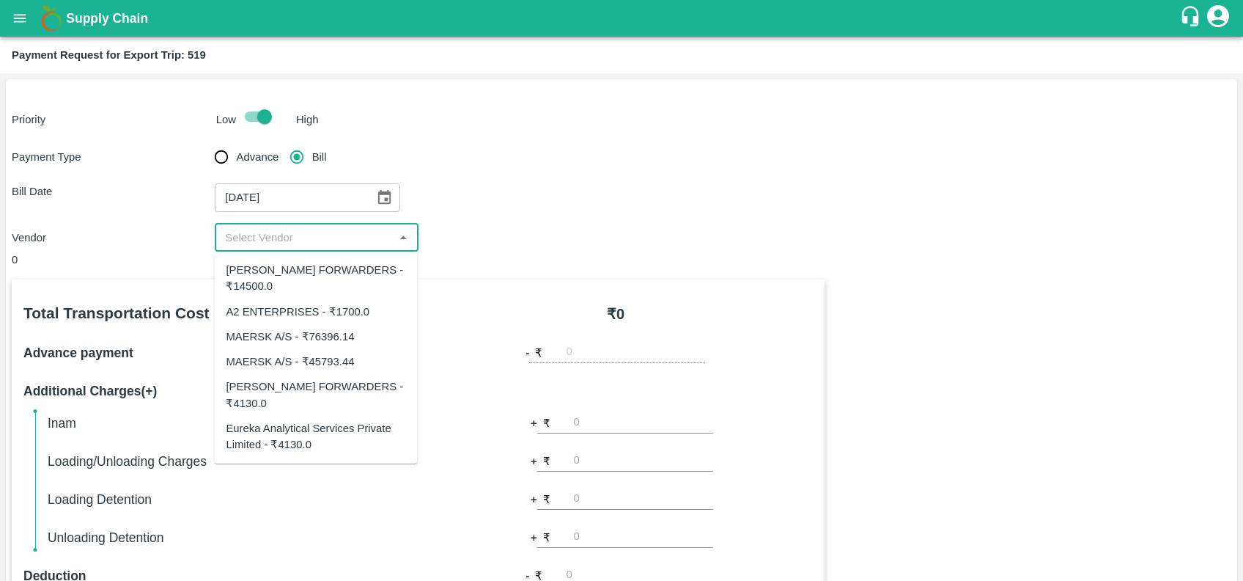
click at [274, 235] on input "input" at bounding box center [304, 237] width 170 height 19
click at [270, 322] on div "A2 ENTERPRISES - ₹1700.0" at bounding box center [315, 311] width 203 height 25
type input "A2 ENTERPRISES - ₹1700.0"
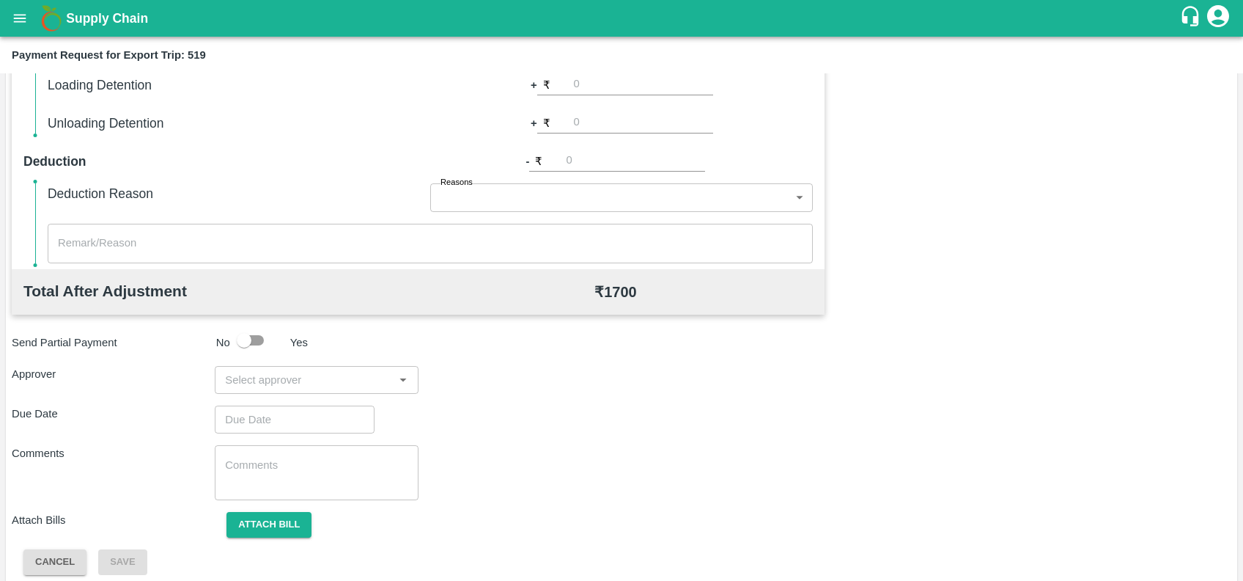
scroll to position [418, 0]
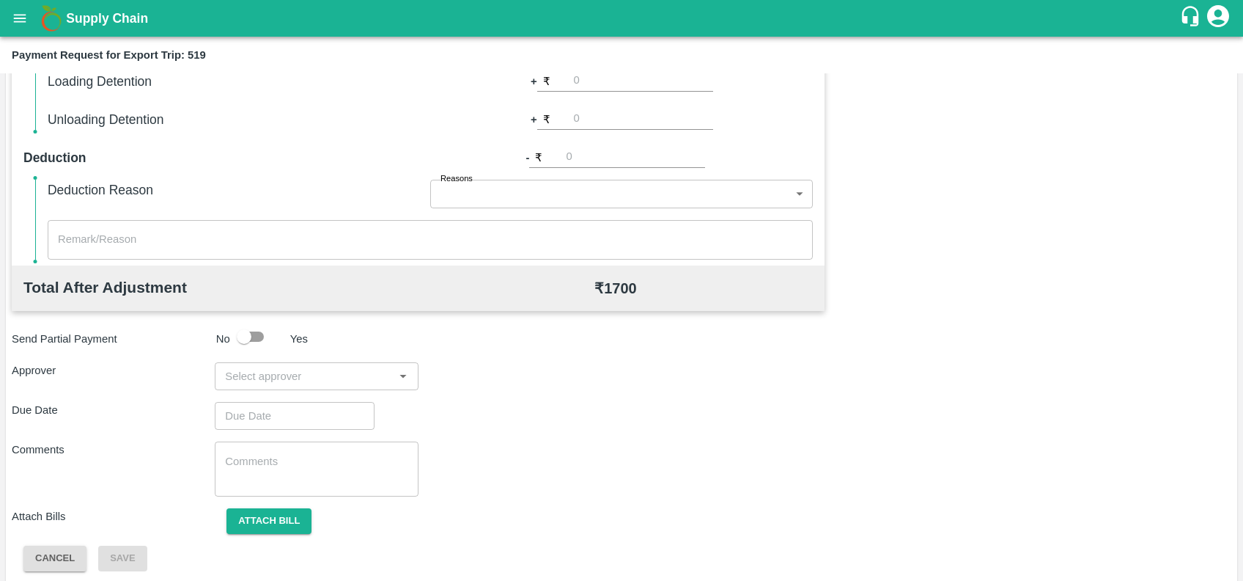
click at [297, 367] on input "input" at bounding box center [304, 376] width 170 height 19
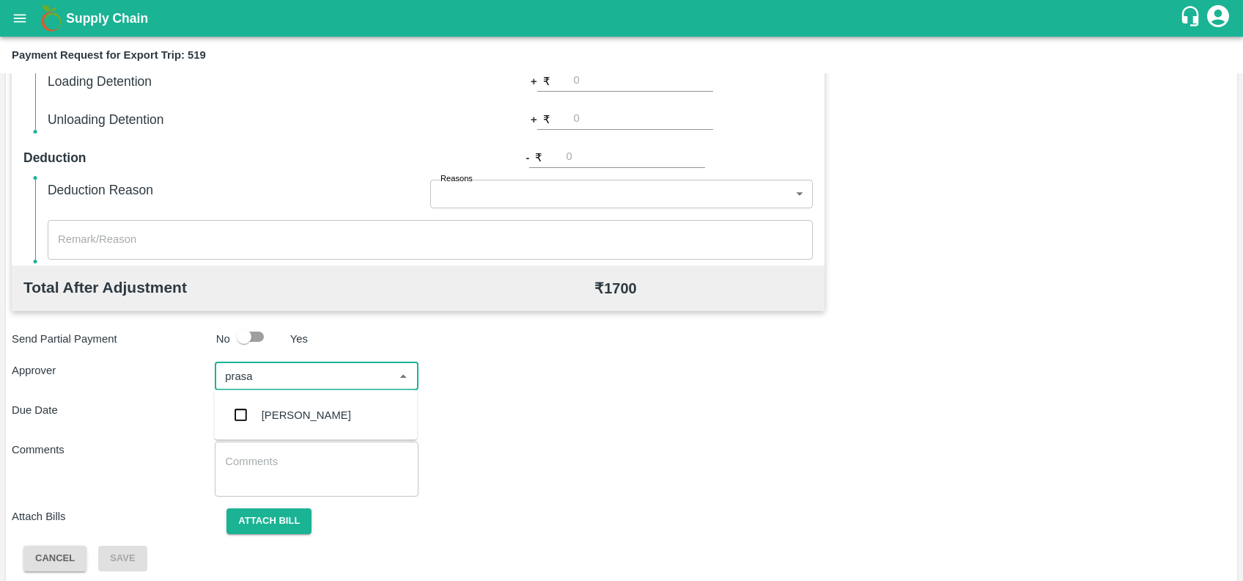
type input "prasad"
click at [306, 416] on div "[PERSON_NAME]" at bounding box center [306, 415] width 89 height 16
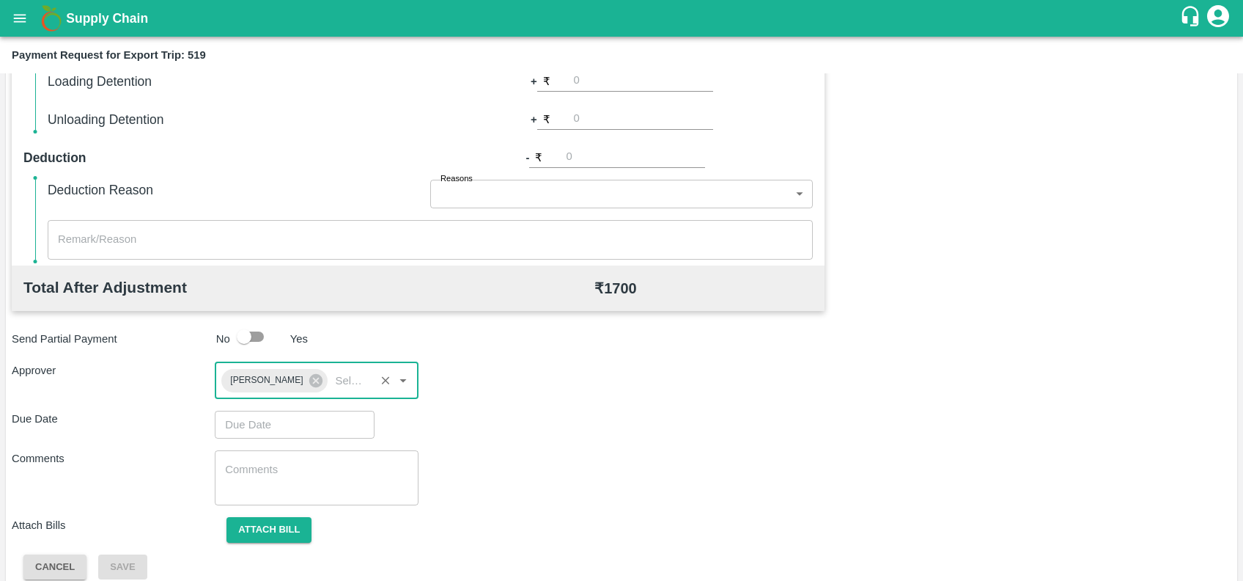
type input "DD/MM/YYYY hh:mm aa"
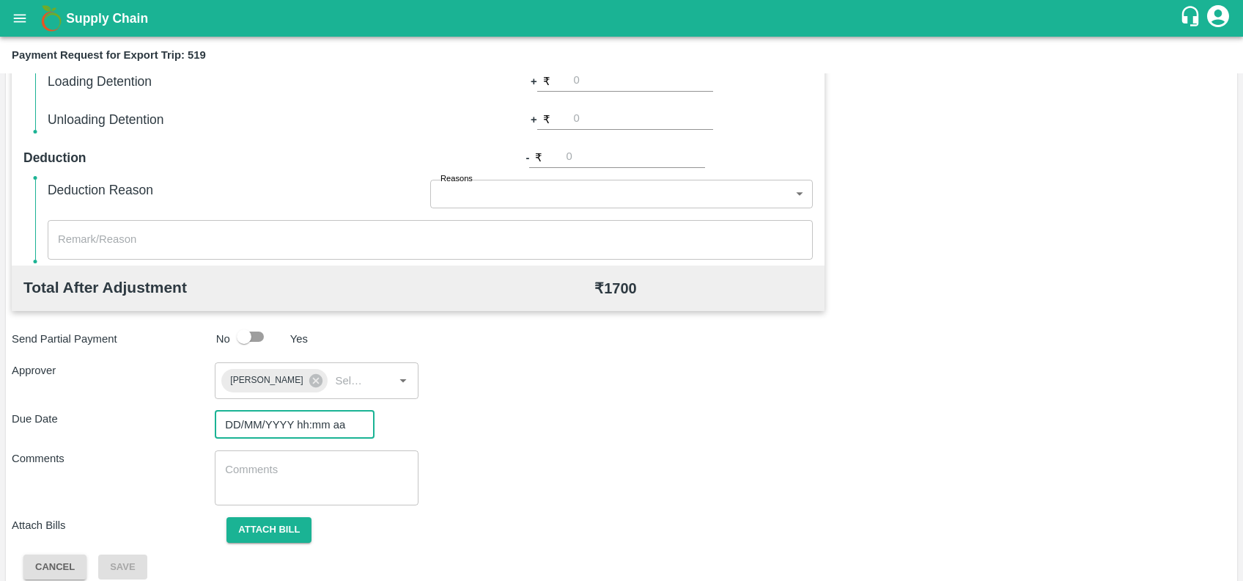
click at [306, 416] on input "DD/MM/YYYY hh:mm aa" at bounding box center [290, 425] width 150 height 28
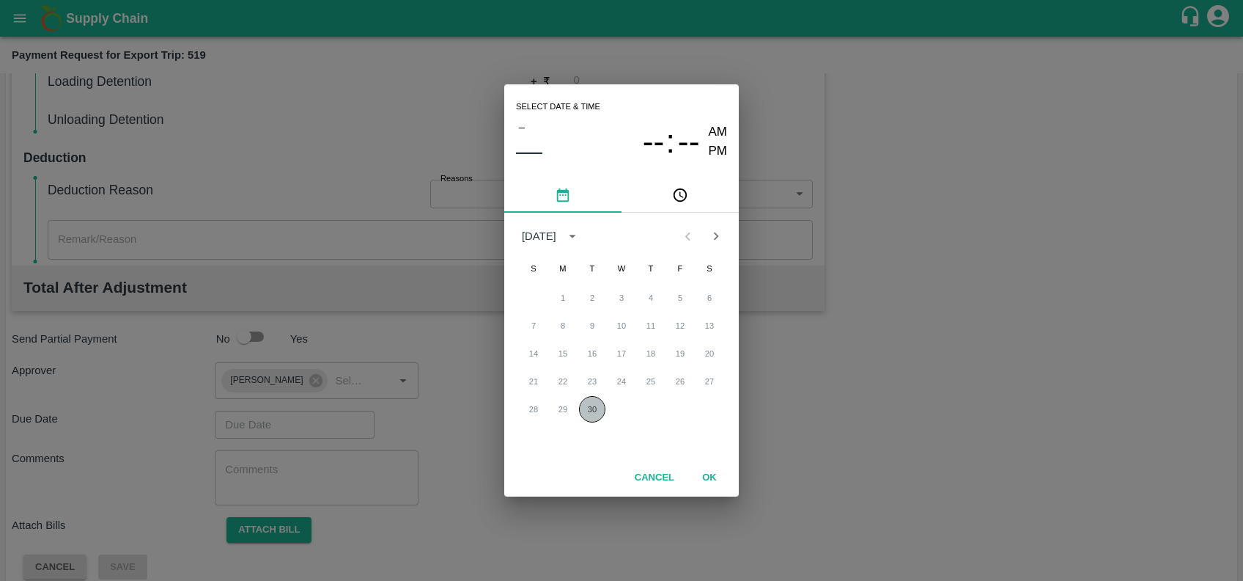
click at [586, 405] on button "30" at bounding box center [592, 409] width 26 height 26
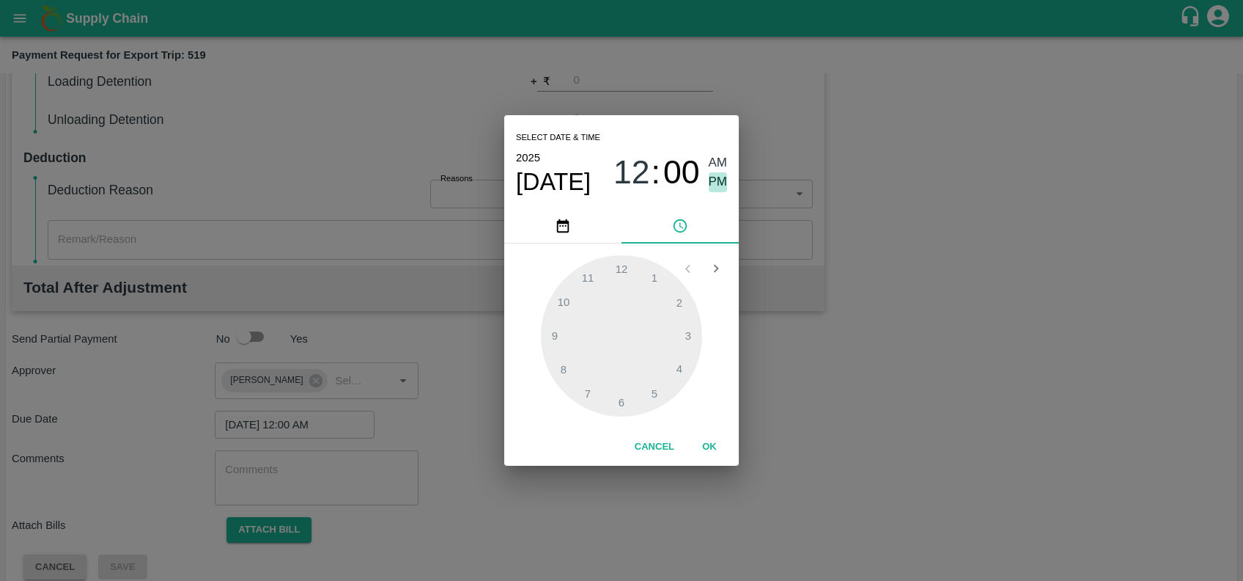
click at [710, 183] on span "PM" at bounding box center [718, 182] width 19 height 20
type input "30/09/2025 11:00 PM"
click at [592, 276] on div at bounding box center [621, 335] width 161 height 161
click at [713, 441] on button "OK" at bounding box center [709, 447] width 47 height 26
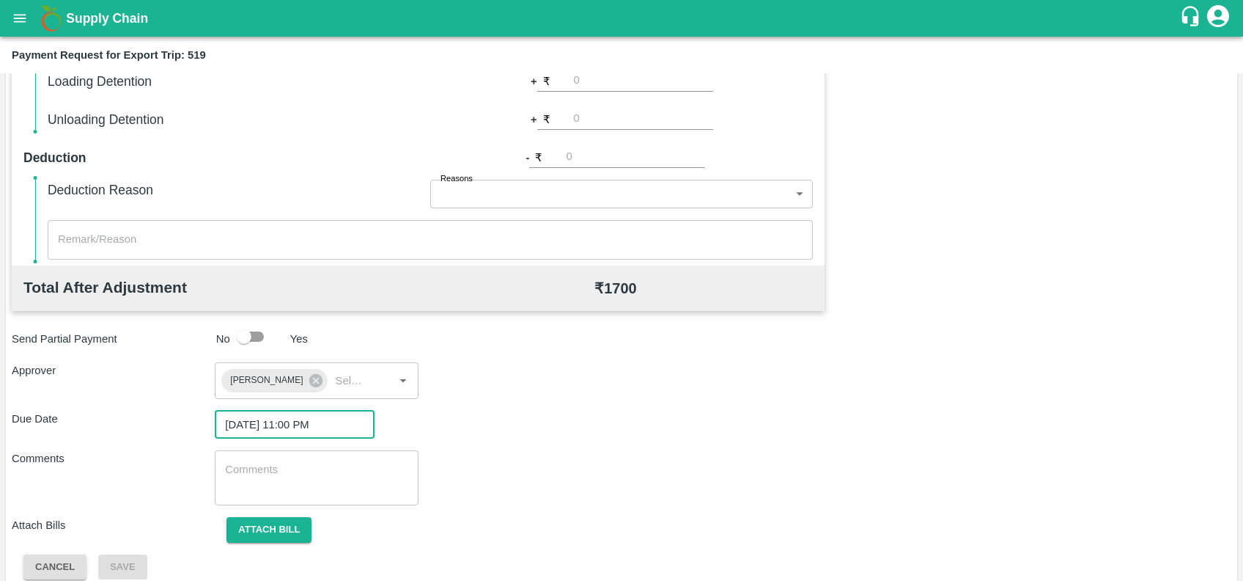
scroll to position [434, 0]
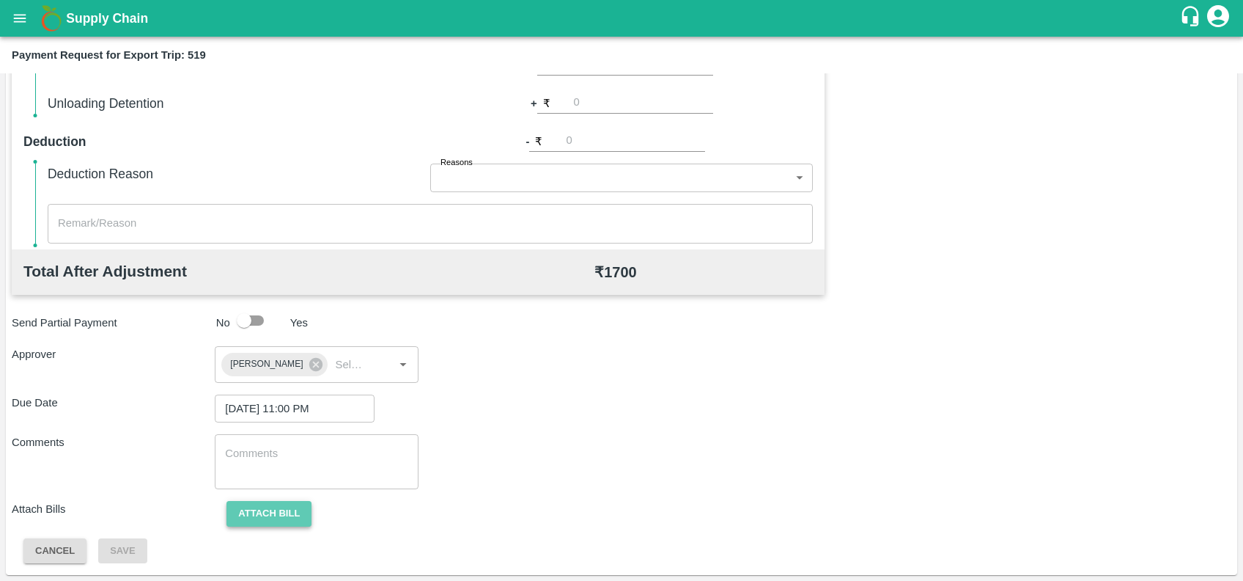
click at [294, 515] on button "Attach bill" at bounding box center [269, 514] width 85 height 26
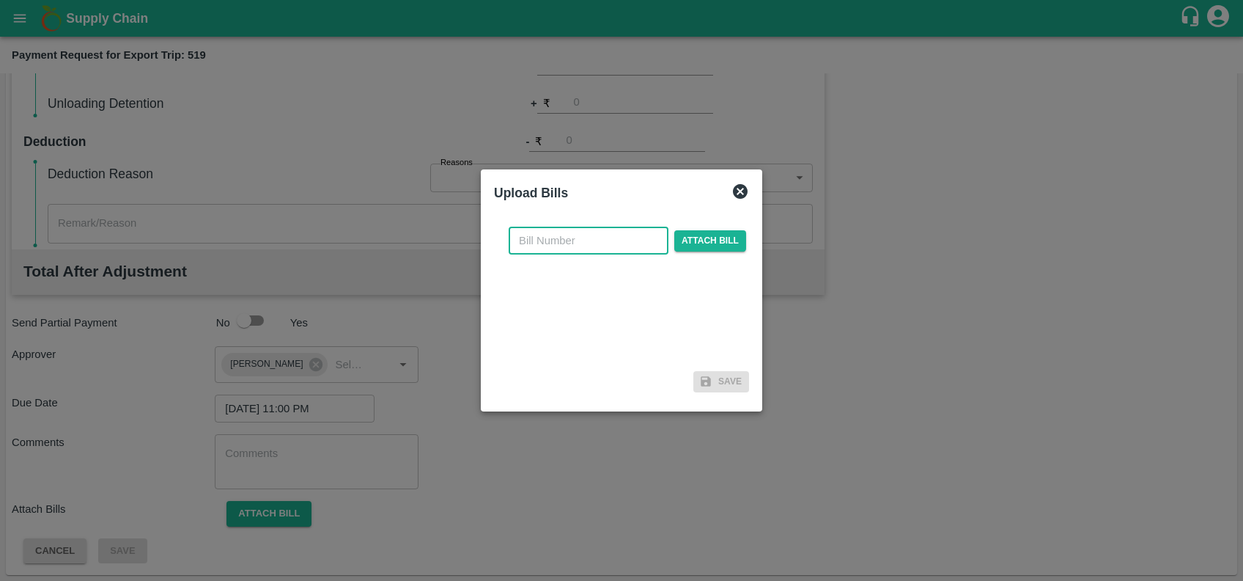
click at [589, 234] on input "text" at bounding box center [589, 241] width 160 height 28
paste input "A2-082/2025-26"
type input "A2-082/2025-26"
click at [680, 244] on span "Attach bill" at bounding box center [710, 240] width 72 height 21
click at [0, 0] on input "Attach bill" at bounding box center [0, 0] width 0 height 0
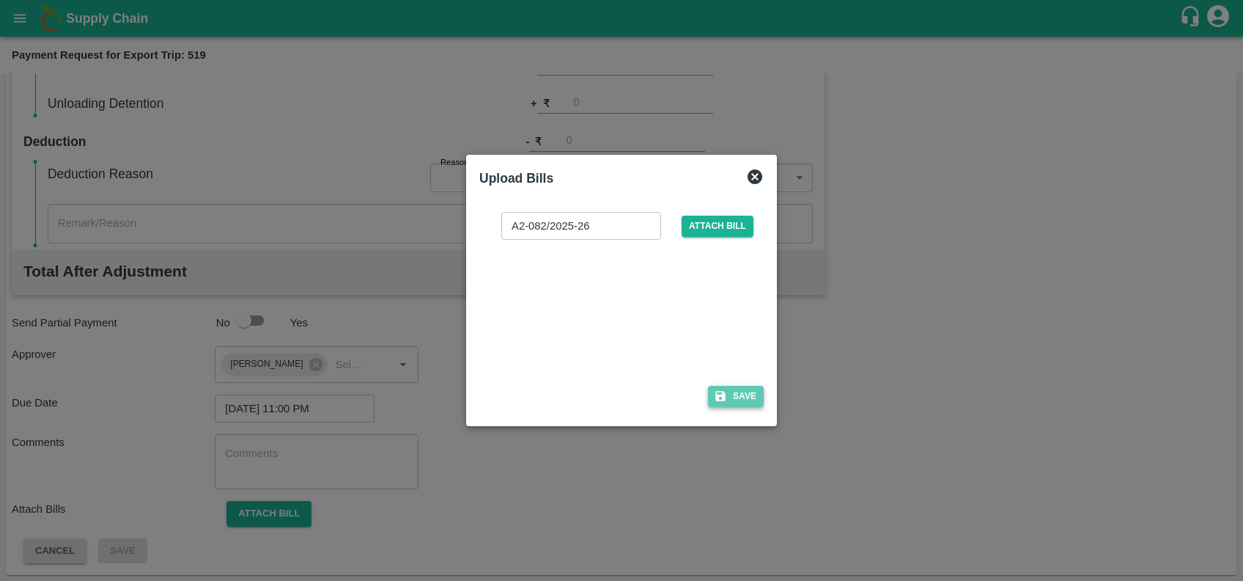
click at [727, 393] on button "Save" at bounding box center [736, 396] width 56 height 21
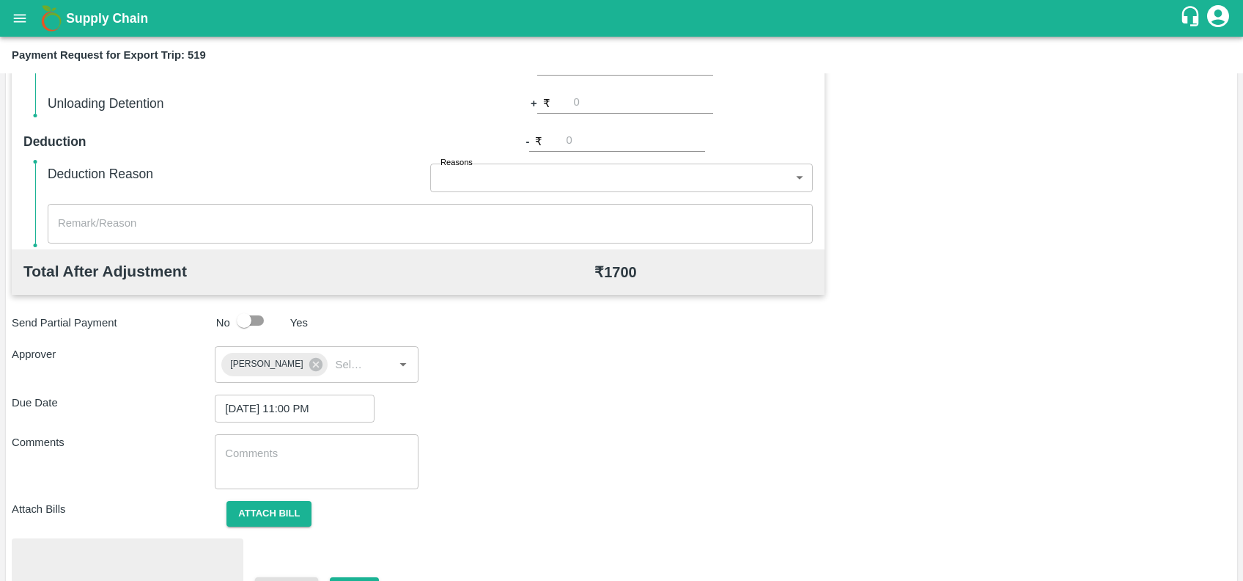
scroll to position [511, 0]
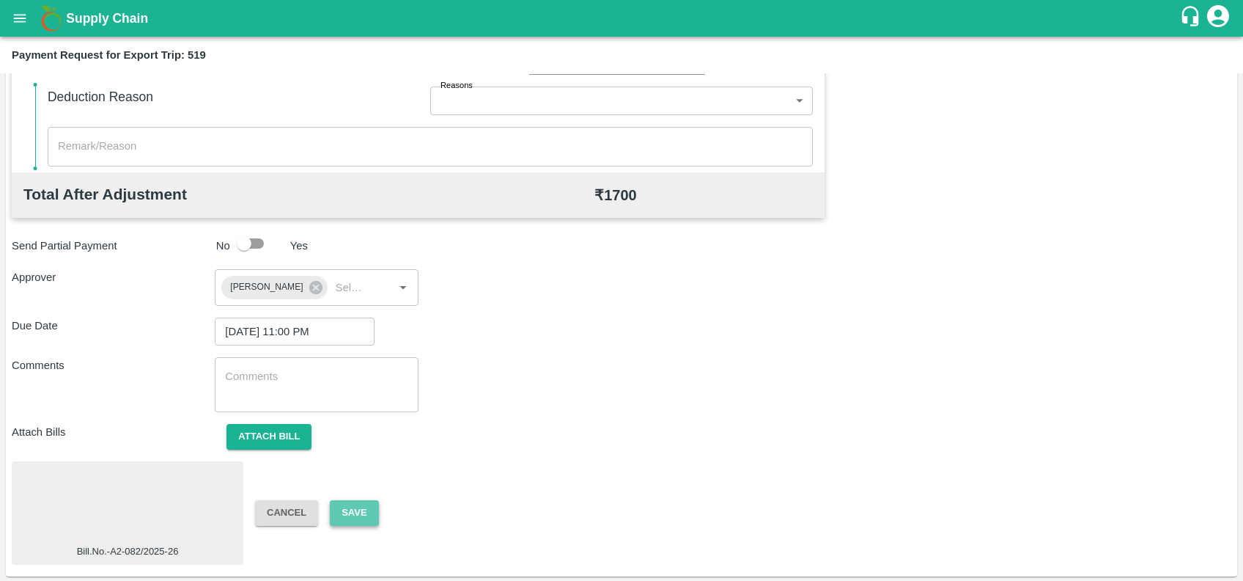
click at [354, 521] on button "Save" at bounding box center [354, 513] width 48 height 26
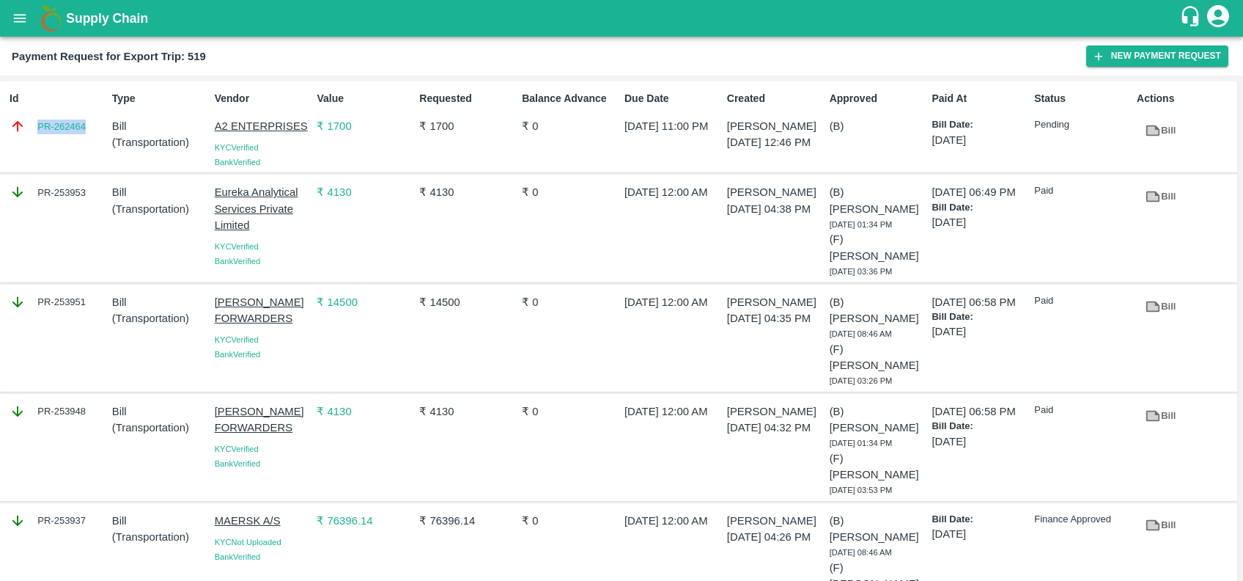
drag, startPoint x: 31, startPoint y: 125, endPoint x: 96, endPoint y: 137, distance: 66.3
click at [96, 137] on div "Id PR-262464" at bounding box center [55, 127] width 103 height 84
copy link "PR-262464"
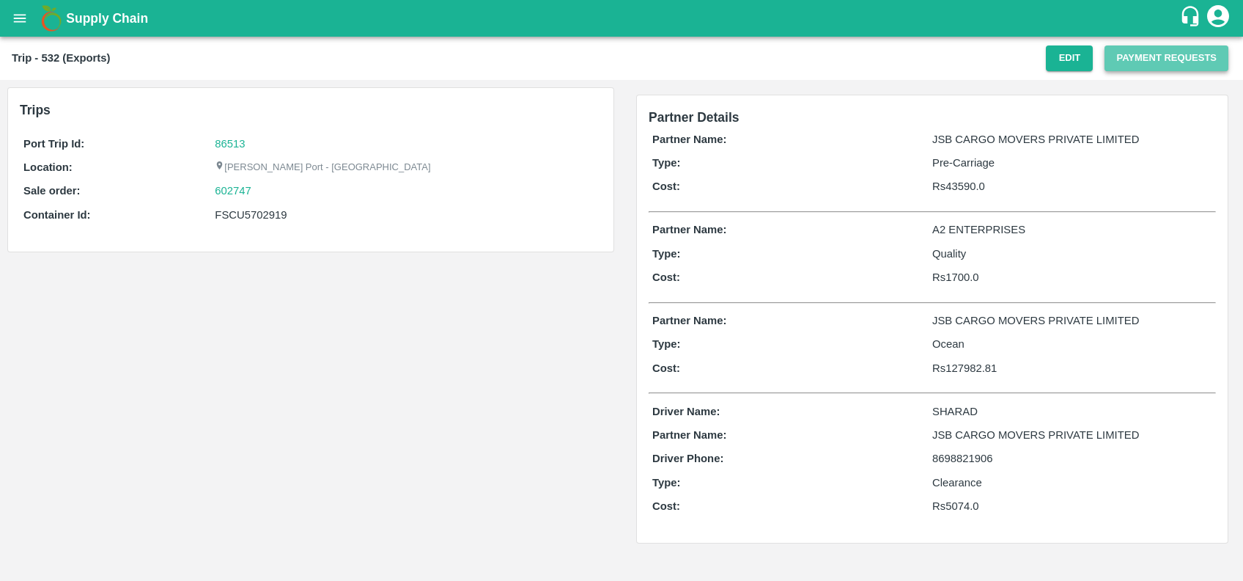
click at [1140, 54] on button "Payment Requests" at bounding box center [1167, 58] width 124 height 26
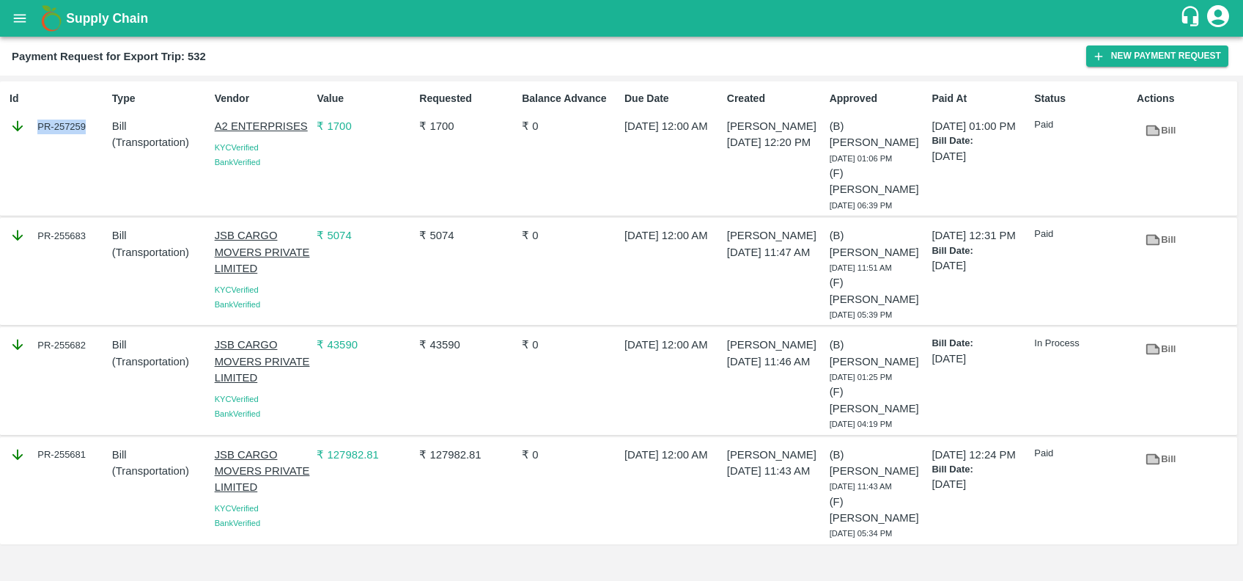
copy div "PR-257259"
drag, startPoint x: 32, startPoint y: 120, endPoint x: 93, endPoint y: 135, distance: 63.3
click at [93, 135] on div "Id PR-257259" at bounding box center [55, 148] width 103 height 127
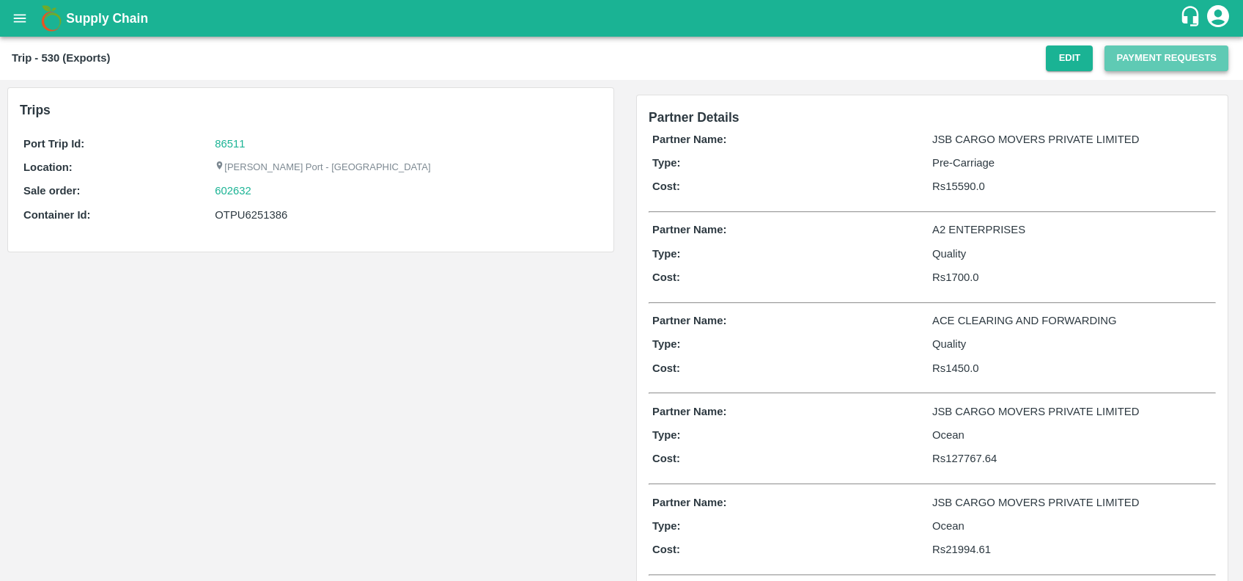
click at [1106, 61] on button "Payment Requests" at bounding box center [1167, 58] width 124 height 26
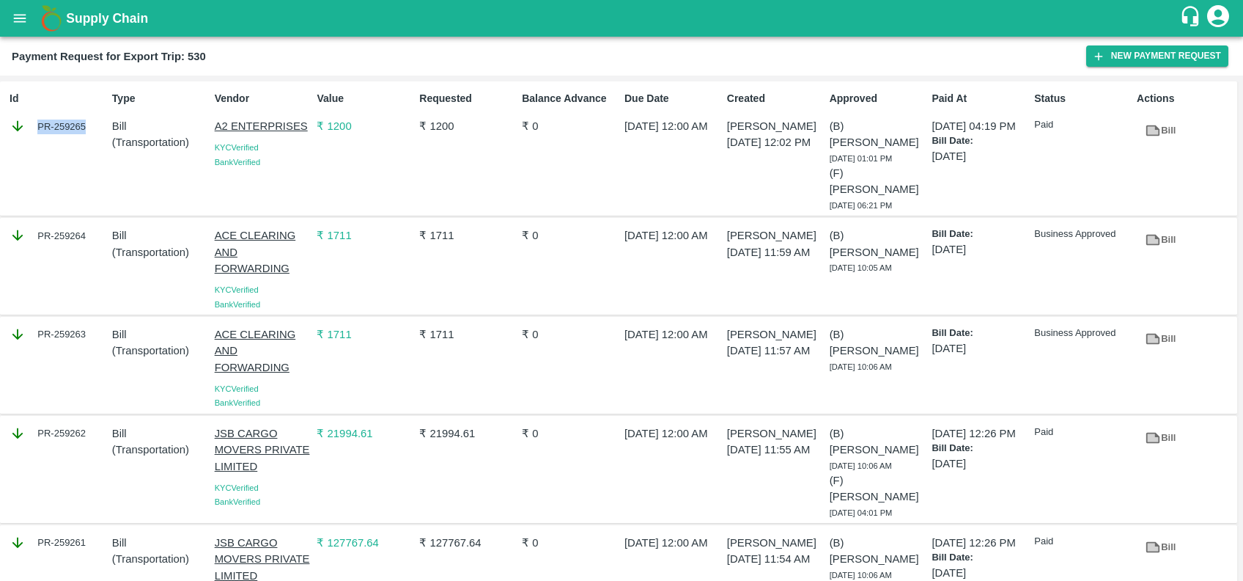
copy div "PR-259265"
drag, startPoint x: 35, startPoint y: 128, endPoint x: 89, endPoint y: 141, distance: 56.0
click at [89, 141] on div "Id PR-259265" at bounding box center [55, 148] width 103 height 127
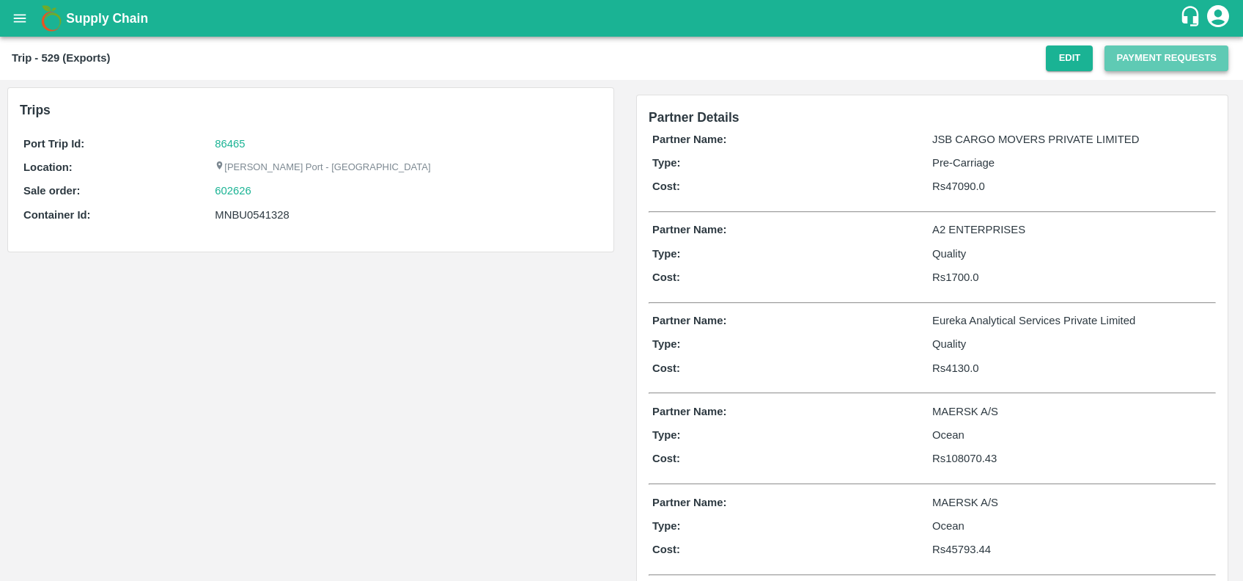
click at [1122, 58] on button "Payment Requests" at bounding box center [1167, 58] width 124 height 26
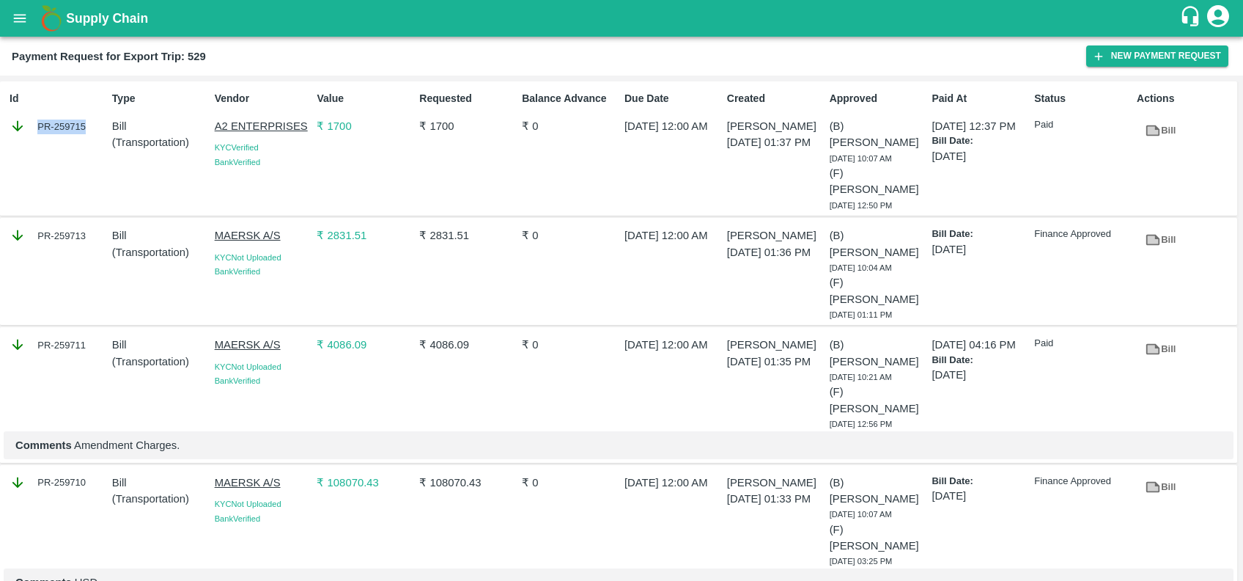
copy div "PR-259715"
drag, startPoint x: 34, startPoint y: 127, endPoint x: 88, endPoint y: 126, distance: 53.5
click at [88, 126] on div "PR-259715" at bounding box center [58, 126] width 97 height 16
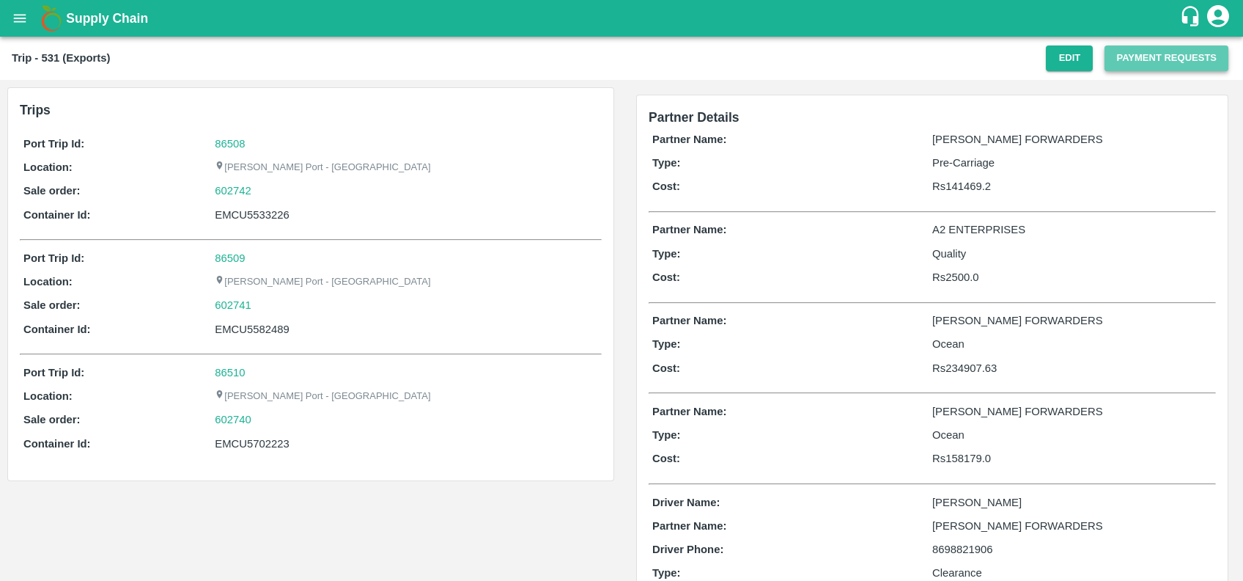
click at [1119, 63] on button "Payment Requests" at bounding box center [1167, 58] width 124 height 26
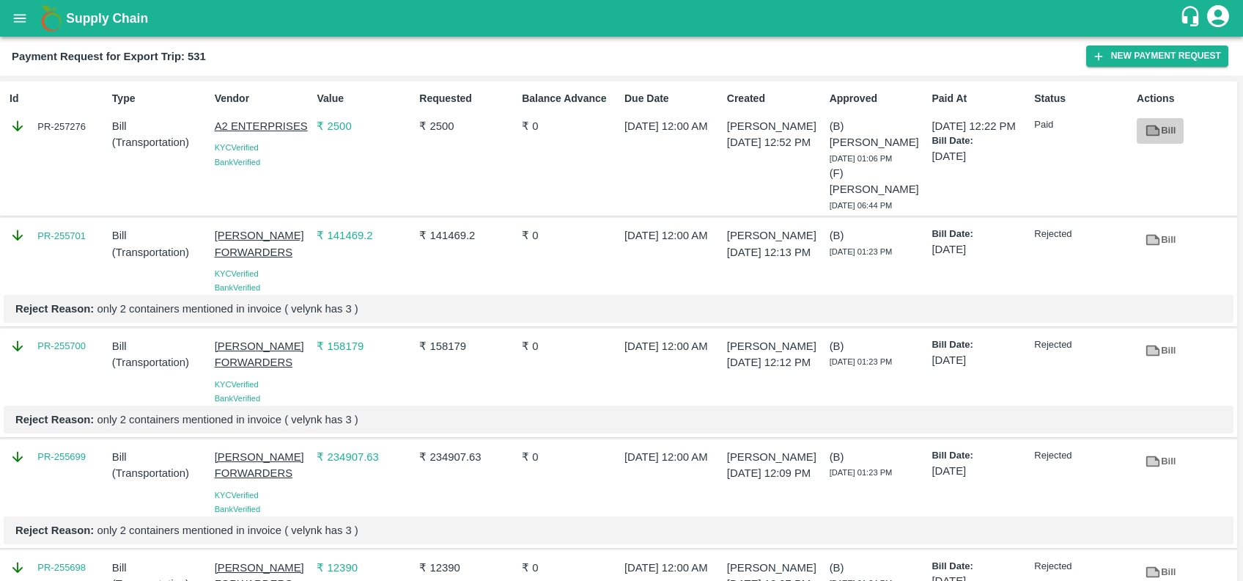
click at [1149, 124] on icon at bounding box center [1153, 130] width 16 height 16
drag, startPoint x: 29, startPoint y: 126, endPoint x: 100, endPoint y: 134, distance: 70.8
click at [100, 134] on div "PR-257276" at bounding box center [58, 126] width 97 height 16
copy div "PR-257276"
drag, startPoint x: 34, startPoint y: 126, endPoint x: 83, endPoint y: 124, distance: 49.2
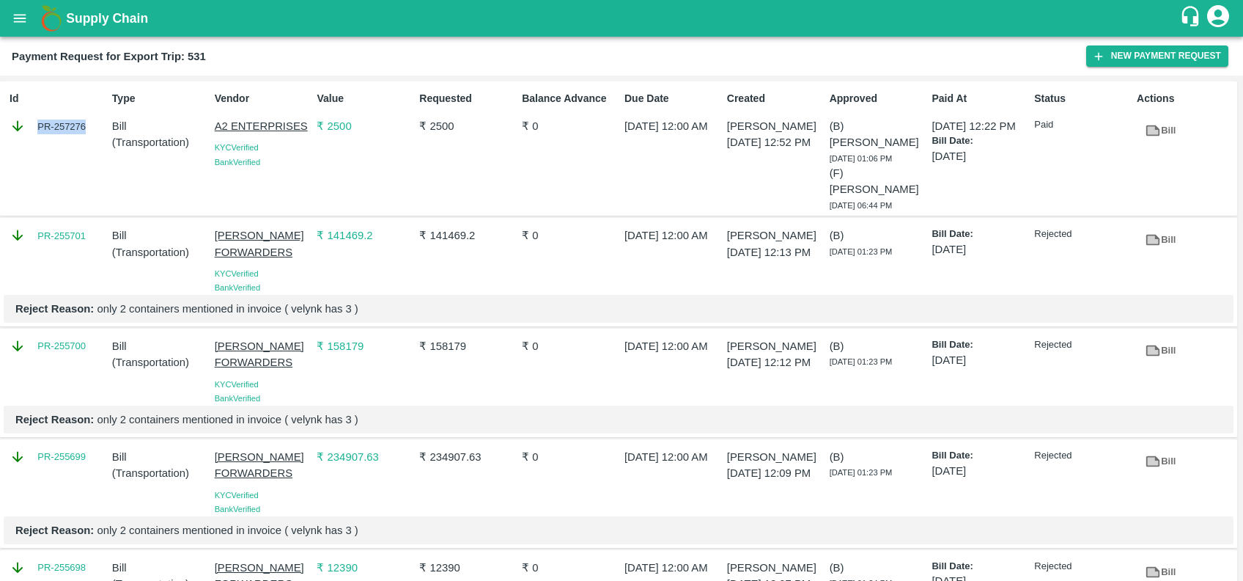
click at [83, 124] on div "PR-257276" at bounding box center [58, 126] width 97 height 16
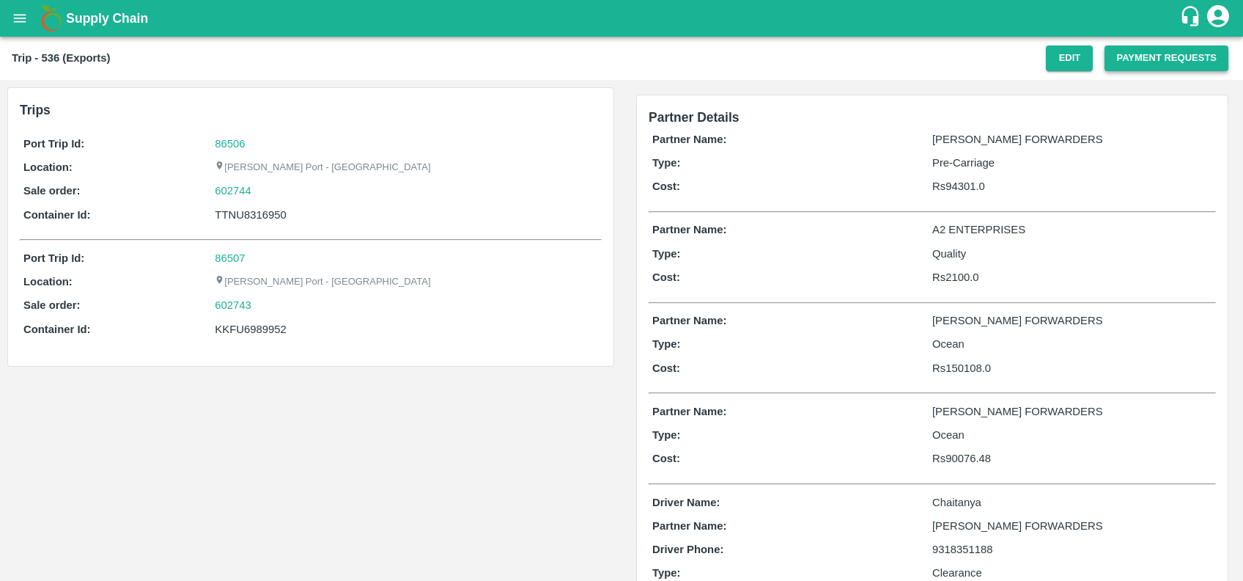
click at [1110, 63] on button "Payment Requests" at bounding box center [1167, 58] width 124 height 26
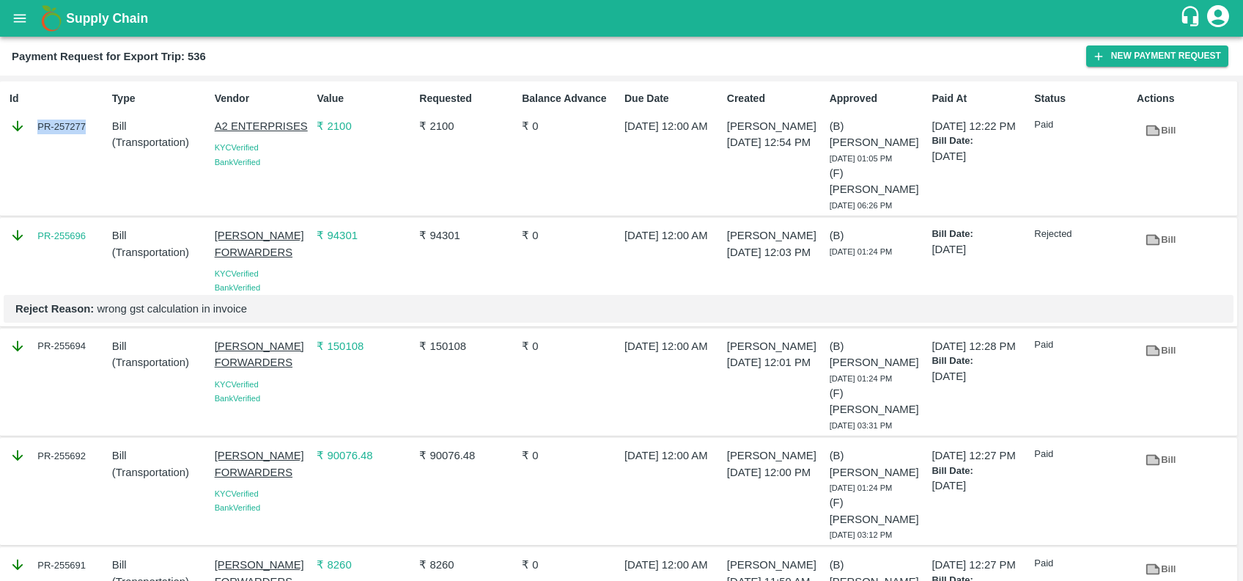
copy div "PR-257277"
drag, startPoint x: 34, startPoint y: 119, endPoint x: 87, endPoint y: 126, distance: 53.9
click at [87, 126] on div "PR-257277" at bounding box center [58, 126] width 97 height 16
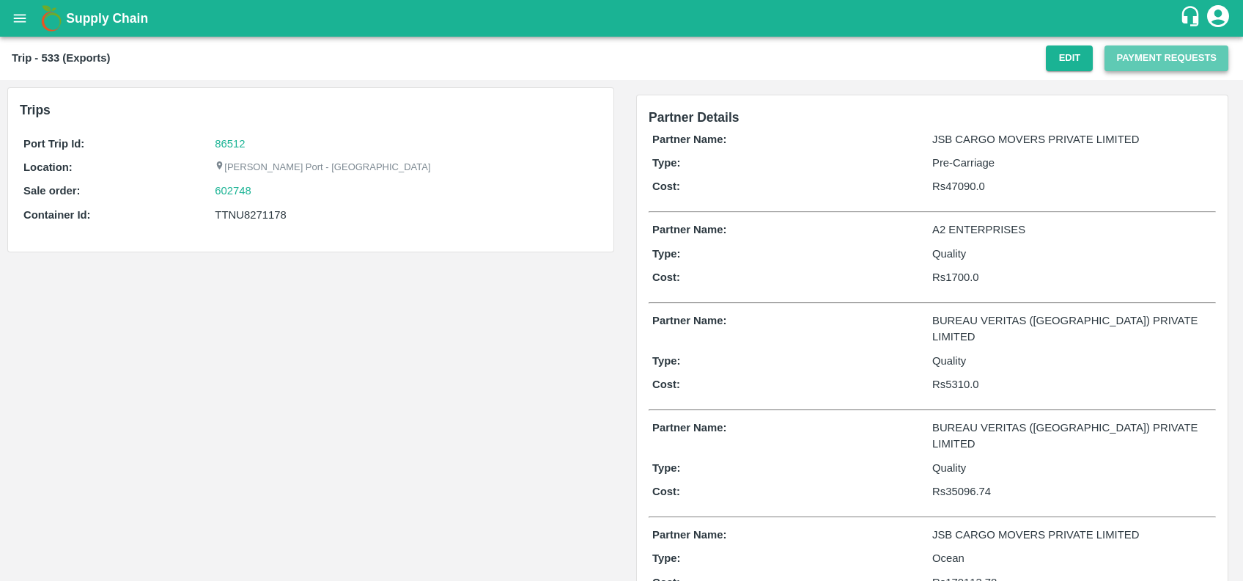
click at [1149, 70] on button "Payment Requests" at bounding box center [1167, 58] width 124 height 26
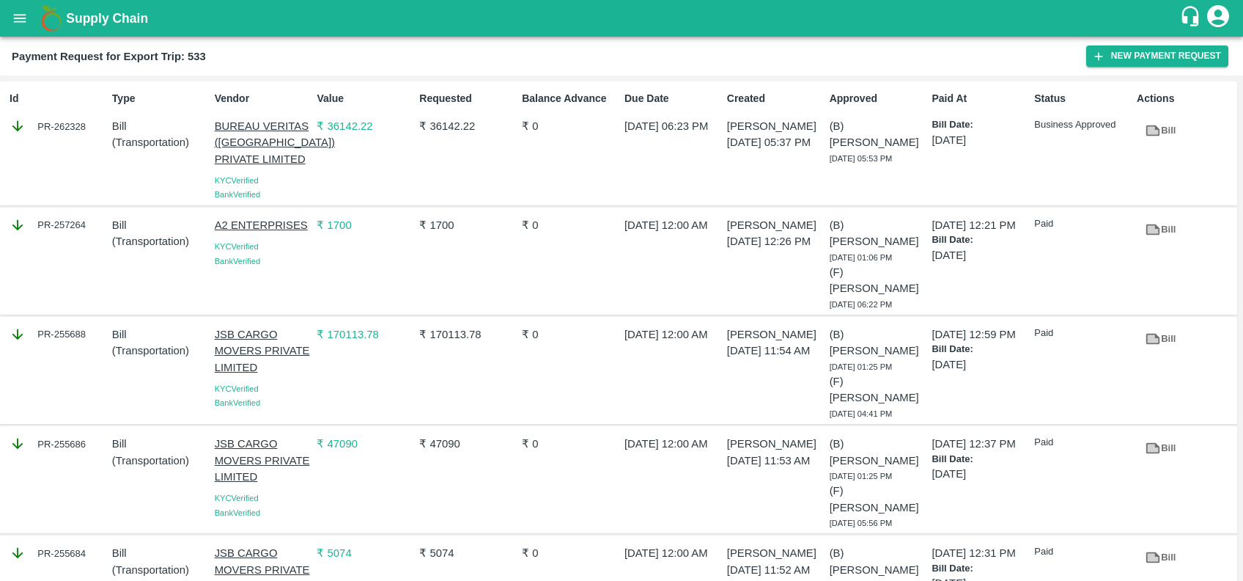
scroll to position [27, 0]
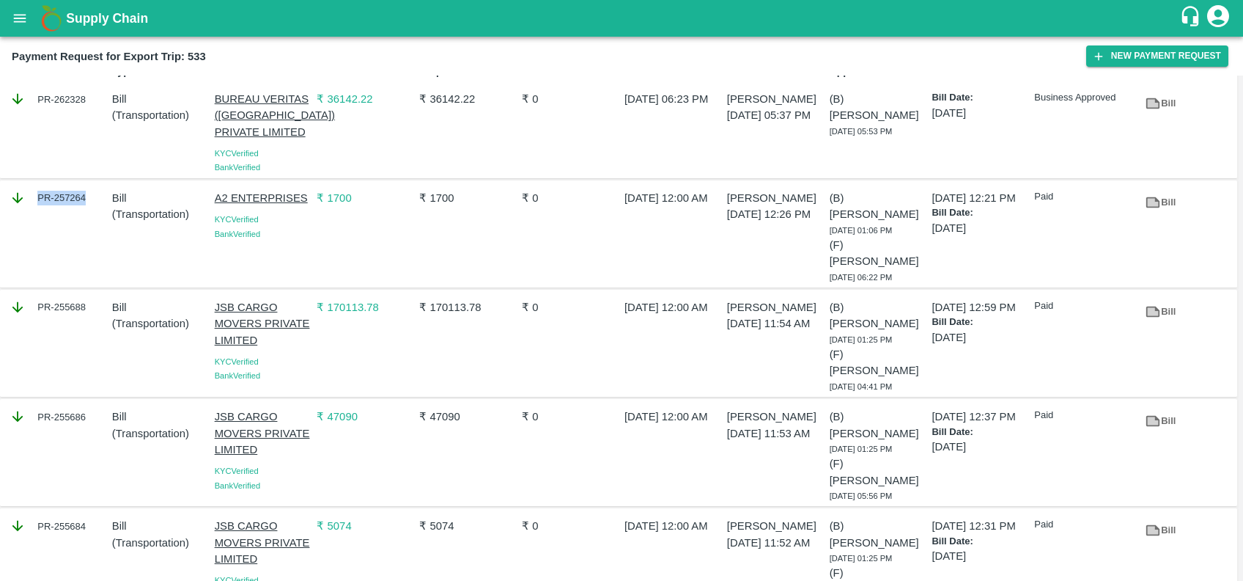
copy div "PR-257264"
drag, startPoint x: 32, startPoint y: 199, endPoint x: 90, endPoint y: 200, distance: 57.9
click at [90, 200] on div "PR-257264" at bounding box center [58, 198] width 97 height 16
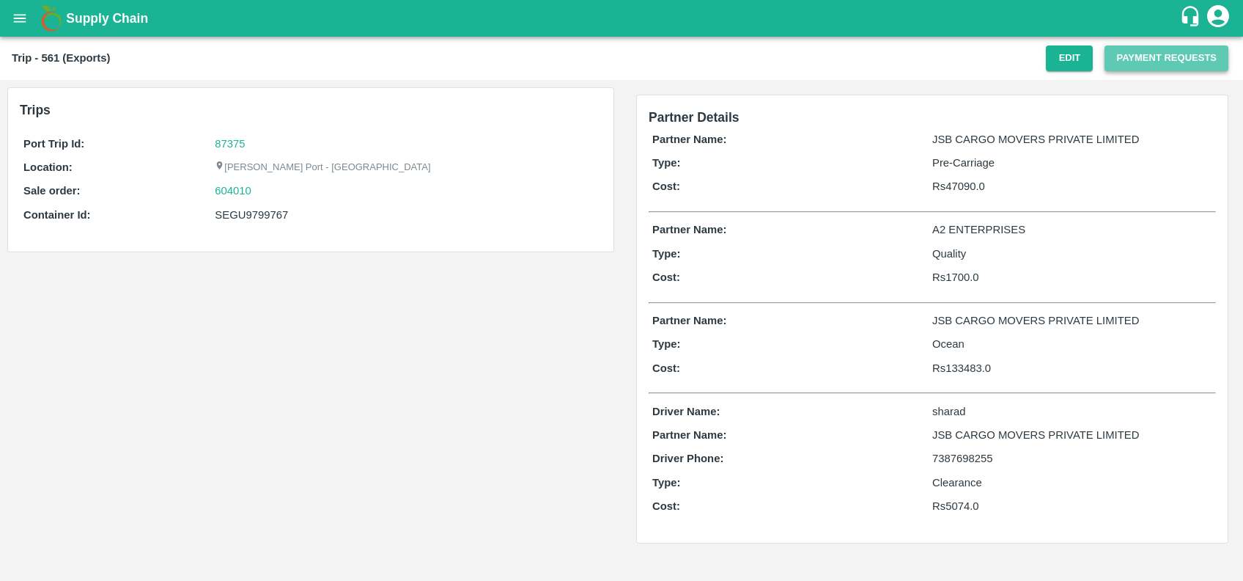
click at [1135, 51] on button "Payment Requests" at bounding box center [1167, 58] width 124 height 26
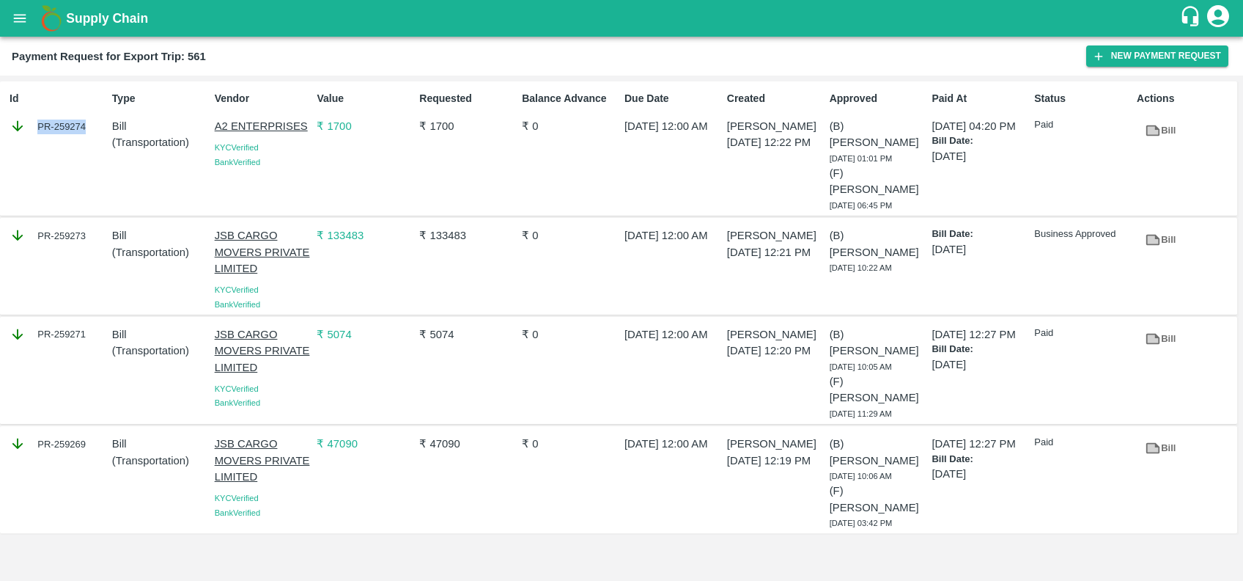
copy div "PR-259274"
drag, startPoint x: 35, startPoint y: 129, endPoint x: 100, endPoint y: 139, distance: 65.3
click at [100, 139] on div "Id PR-259274" at bounding box center [55, 148] width 103 height 127
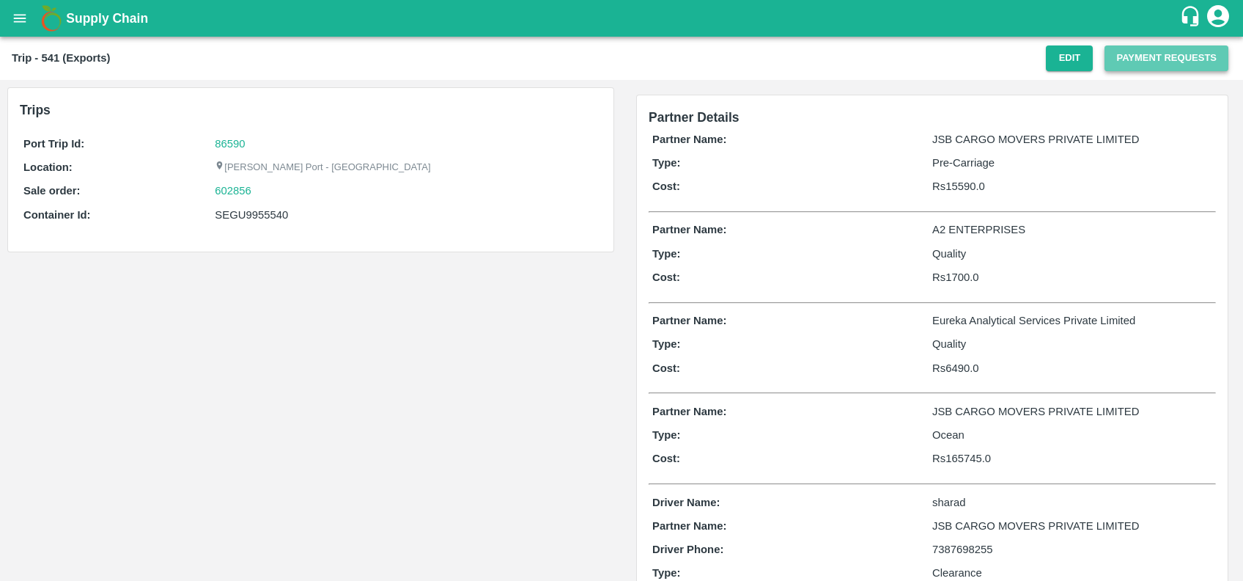
click at [1121, 60] on button "Payment Requests" at bounding box center [1167, 58] width 124 height 26
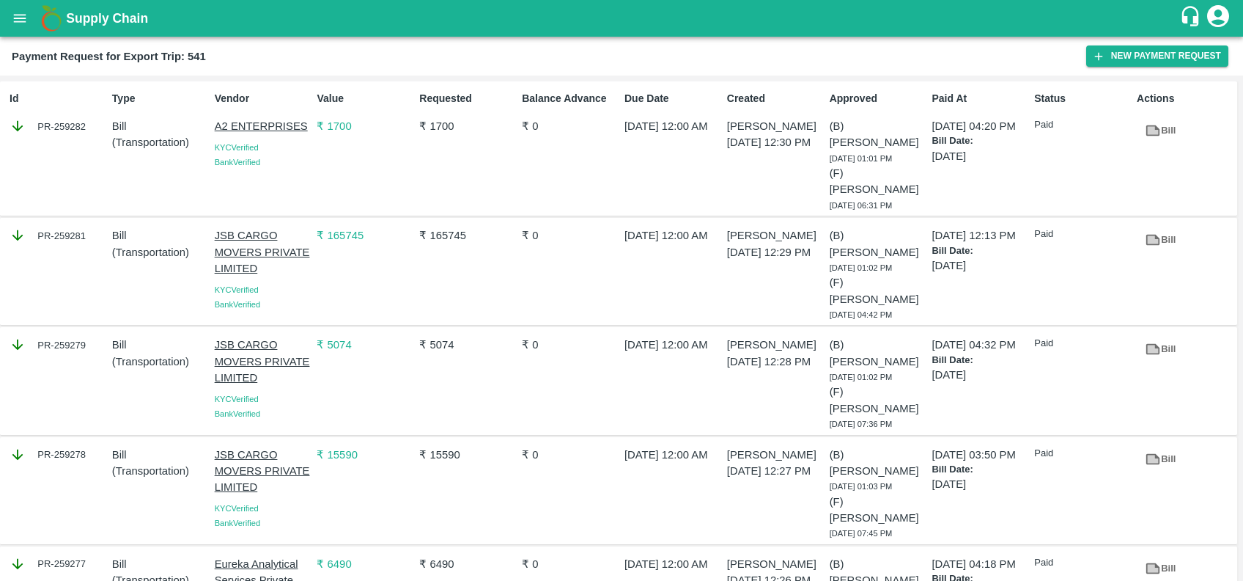
drag, startPoint x: 33, startPoint y: 123, endPoint x: 93, endPoint y: 129, distance: 60.4
click at [93, 129] on div "PR-259282" at bounding box center [58, 126] width 97 height 16
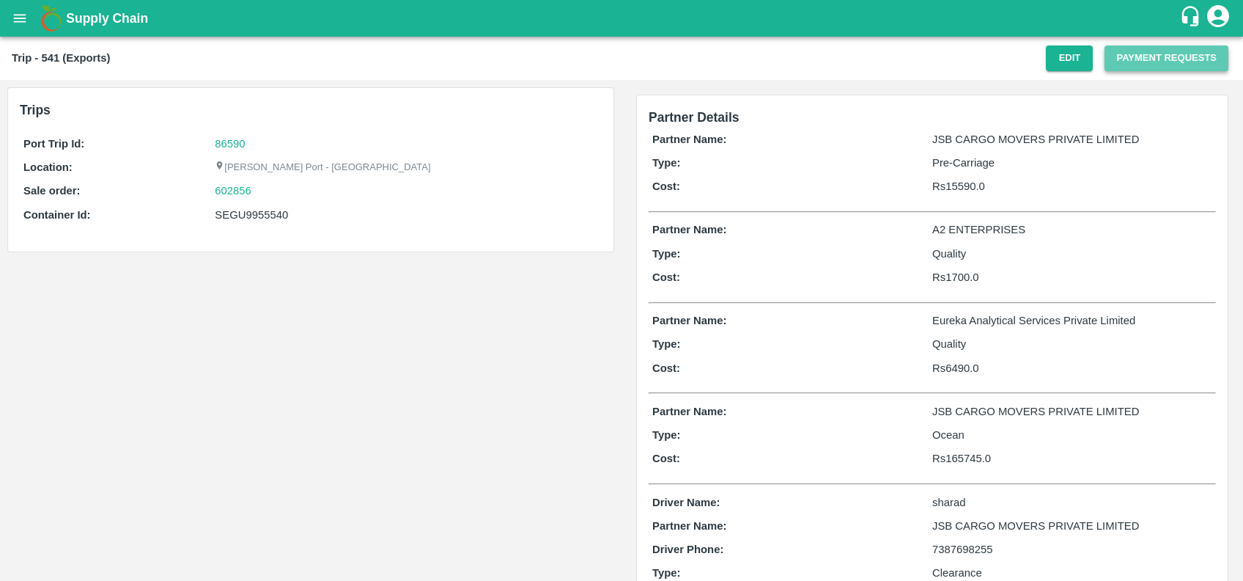
click at [1131, 52] on button "Payment Requests" at bounding box center [1167, 58] width 124 height 26
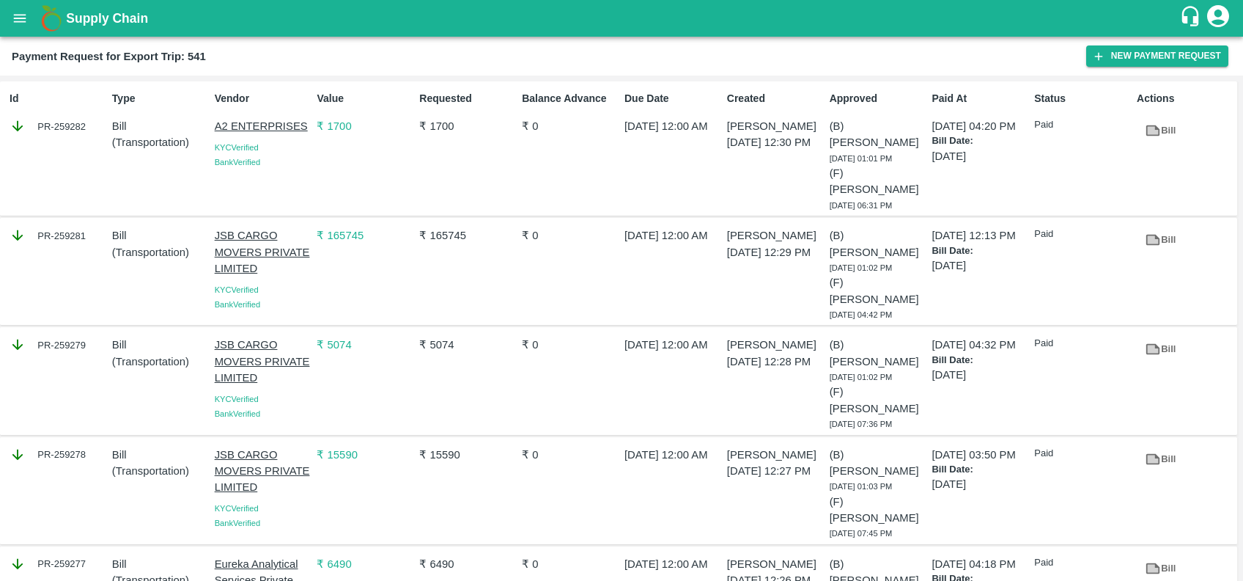
drag, startPoint x: 35, startPoint y: 123, endPoint x: 89, endPoint y: 127, distance: 54.4
click at [89, 127] on div "PR-259282" at bounding box center [58, 126] width 97 height 16
copy div "PR-259282"
drag, startPoint x: 35, startPoint y: 127, endPoint x: 88, endPoint y: 126, distance: 52.8
click at [88, 126] on div "PR-259282" at bounding box center [58, 126] width 97 height 16
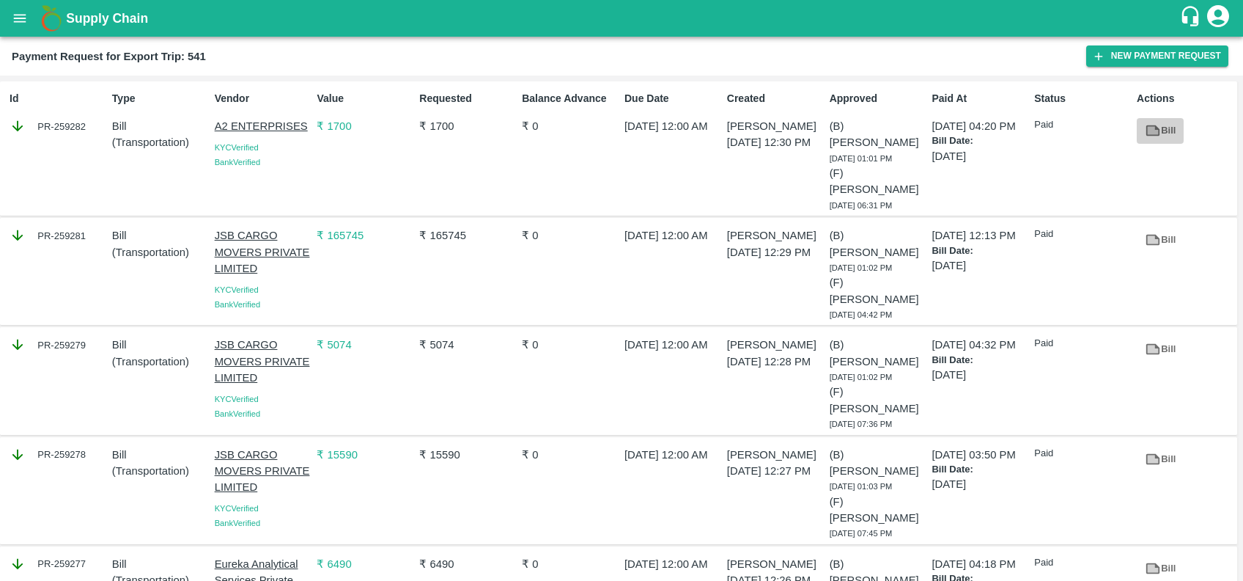
click at [1161, 124] on link "Bill" at bounding box center [1160, 131] width 47 height 26
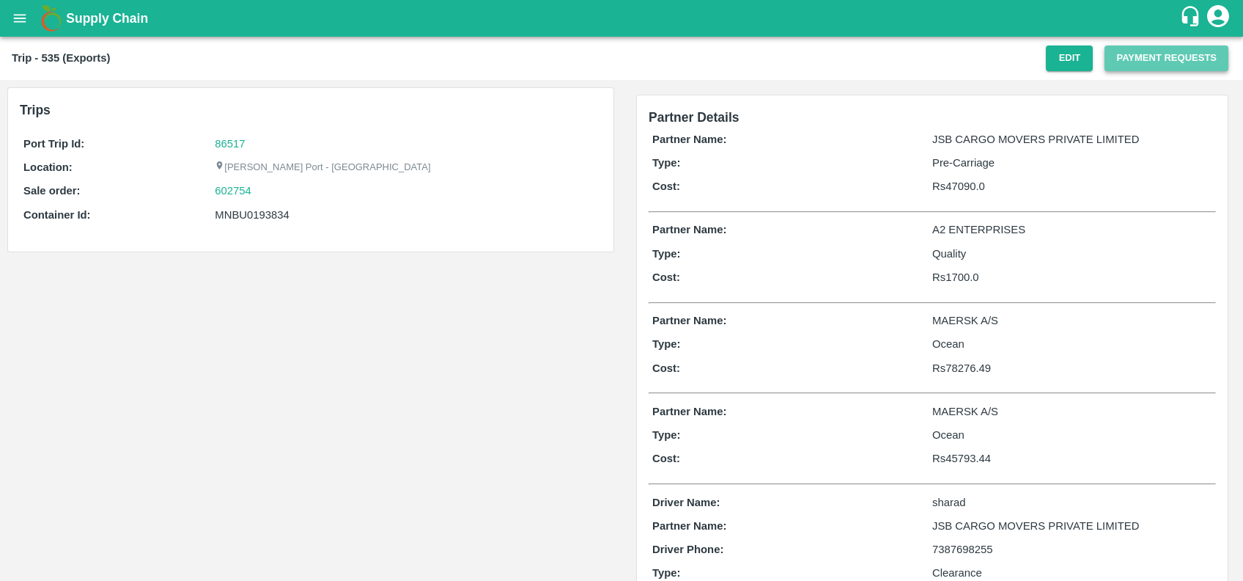
click at [1118, 59] on button "Payment Requests" at bounding box center [1167, 58] width 124 height 26
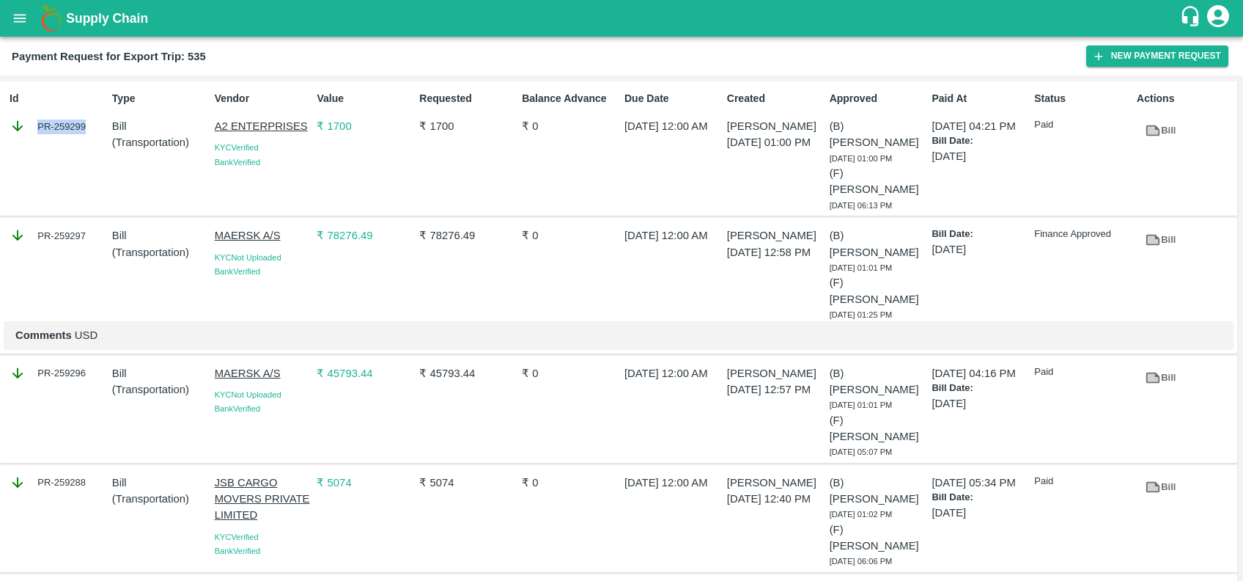
copy div "PR-259299"
drag, startPoint x: 34, startPoint y: 130, endPoint x: 94, endPoint y: 135, distance: 59.6
click at [94, 135] on div "Id PR-259299" at bounding box center [55, 148] width 103 height 127
